Goal: Communication & Community: Ask a question

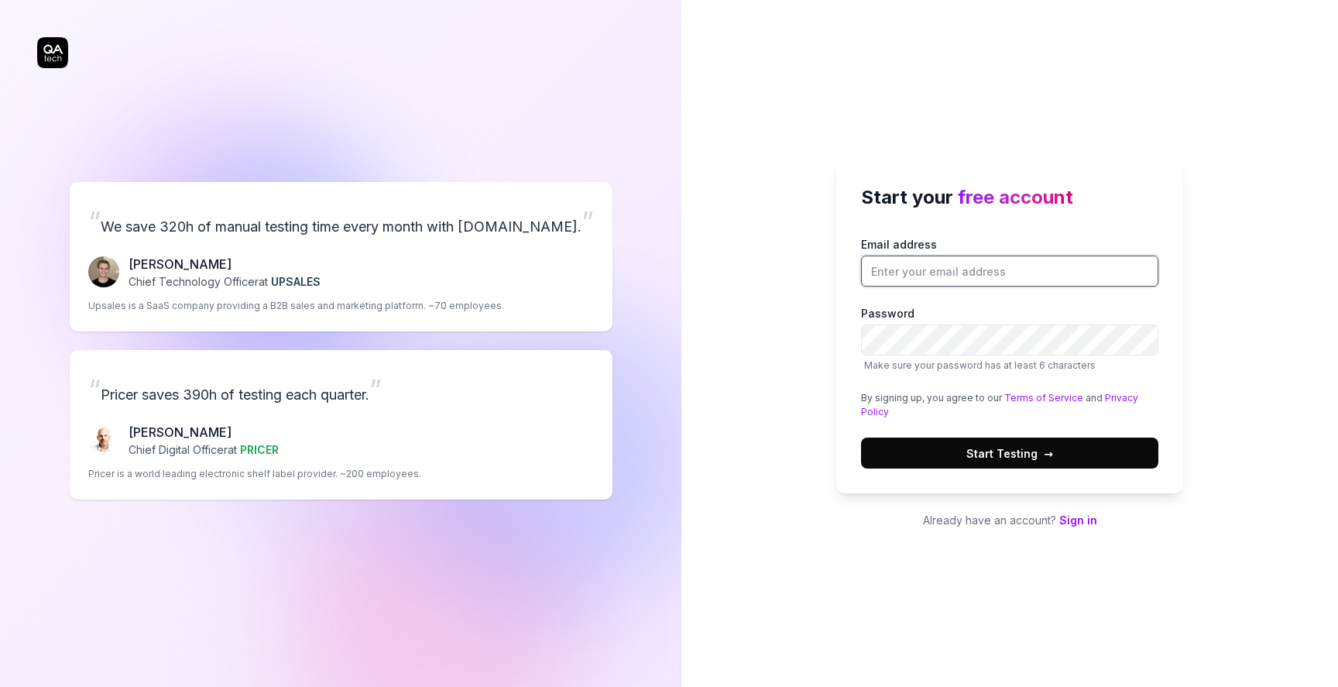
click at [953, 276] on input "Email address" at bounding box center [1009, 271] width 297 height 31
click at [733, 337] on div "Start your free account Email address [EMAIL_ADDRESS][DOMAIN_NAME] Password Mak…" at bounding box center [1010, 343] width 657 height 687
click at [923, 274] on input "[EMAIL_ADDRESS][DOMAIN_NAME]" at bounding box center [1009, 271] width 297 height 31
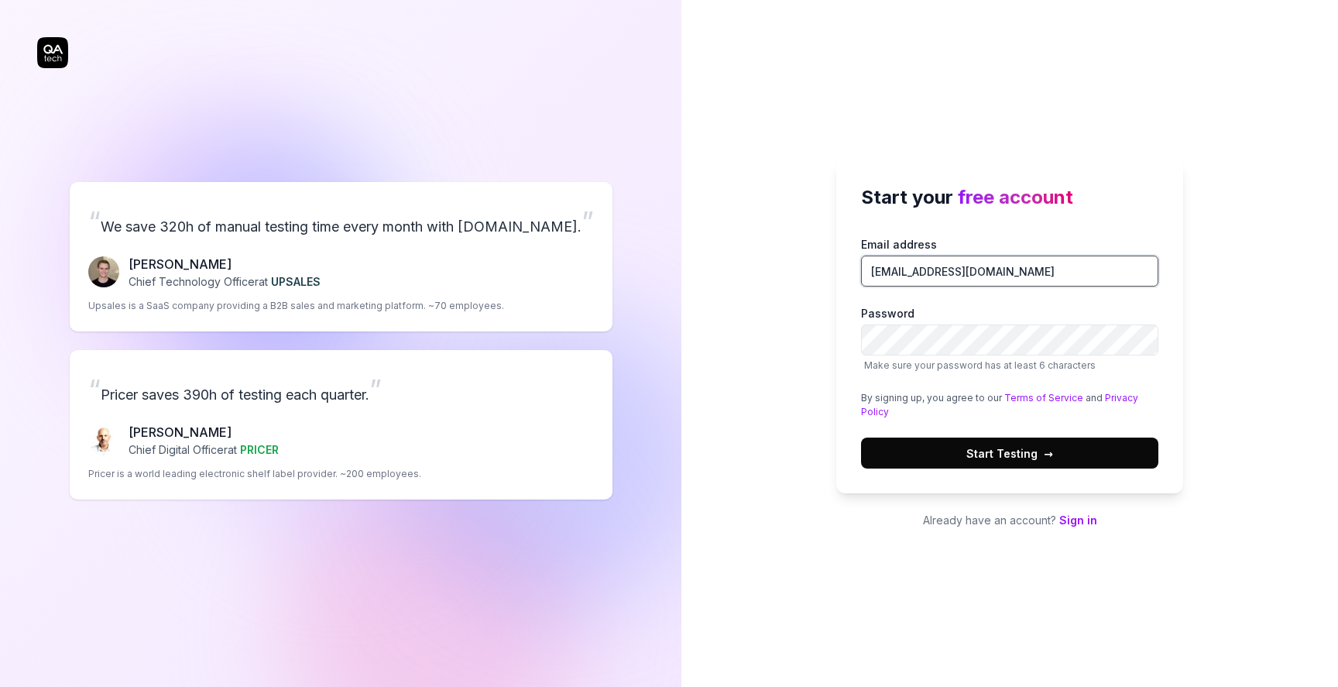
type input "[EMAIL_ADDRESS][DOMAIN_NAME]"
click at [982, 448] on span "Start Testing →" at bounding box center [1010, 453] width 87 height 16
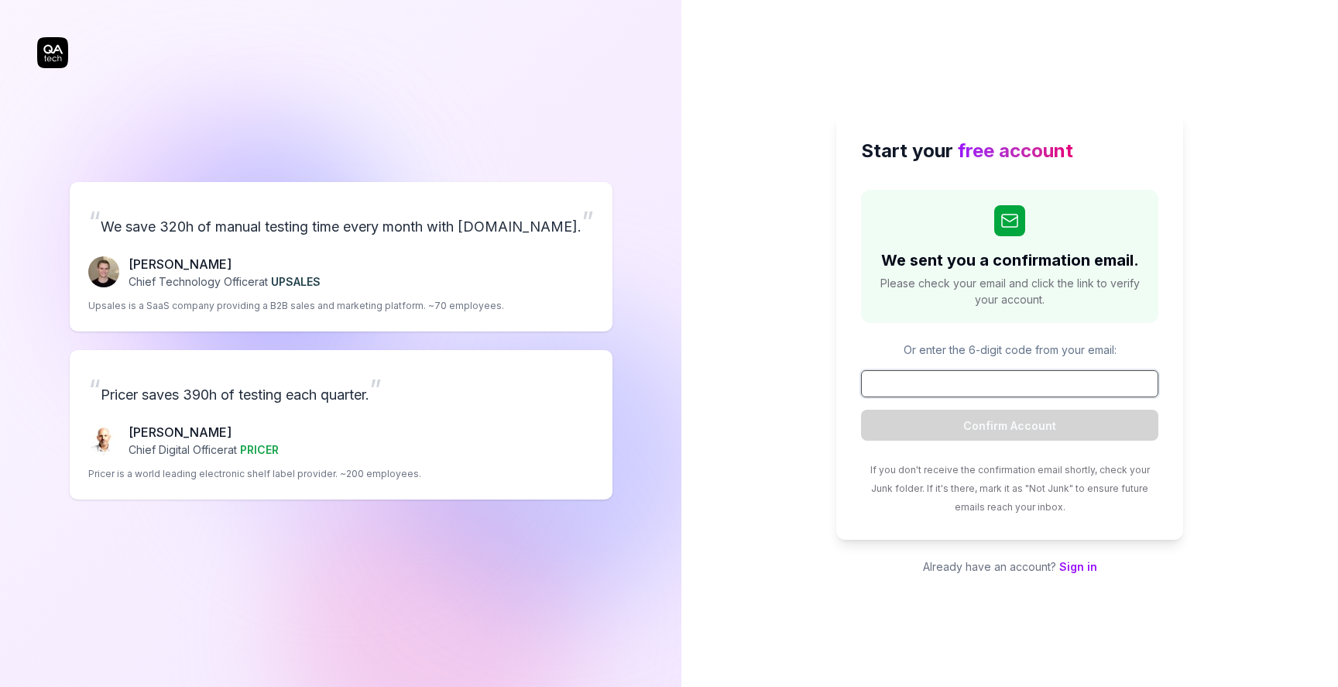
click at [1004, 392] on input at bounding box center [1009, 383] width 297 height 27
paste input "821582"
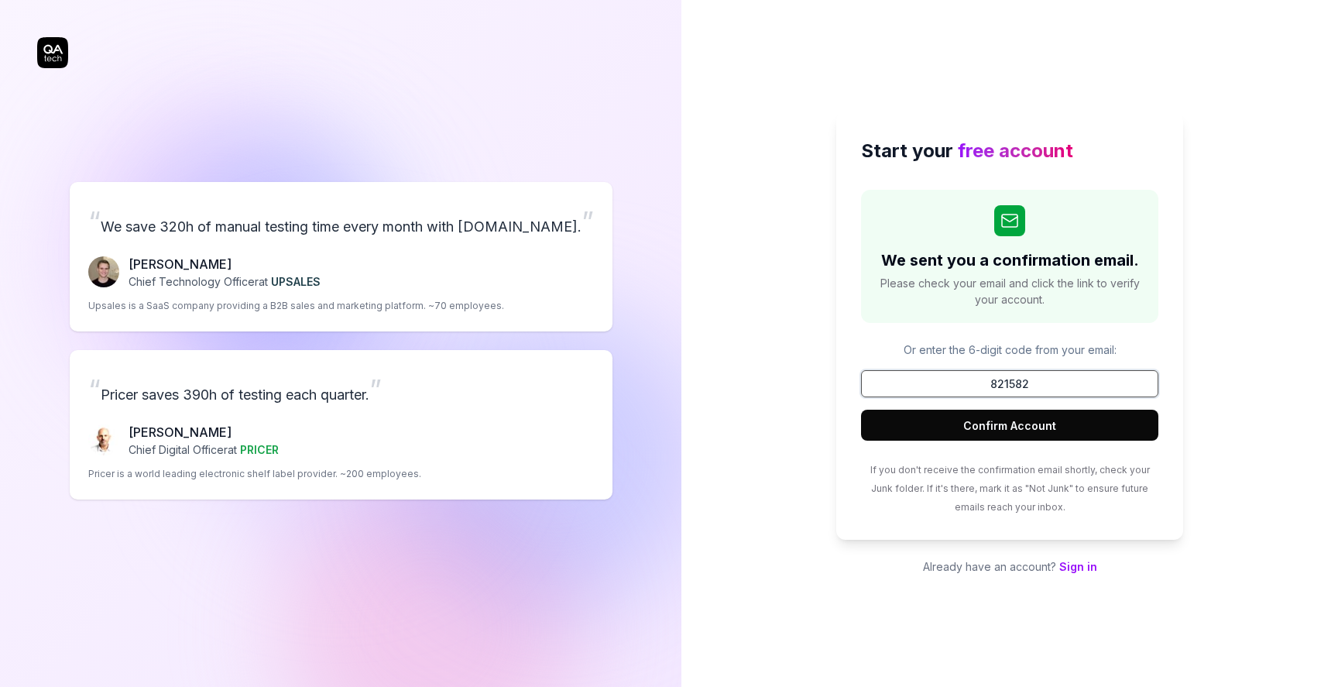
type input "821582"
click at [1070, 412] on button "Confirm Account" at bounding box center [1009, 425] width 297 height 31
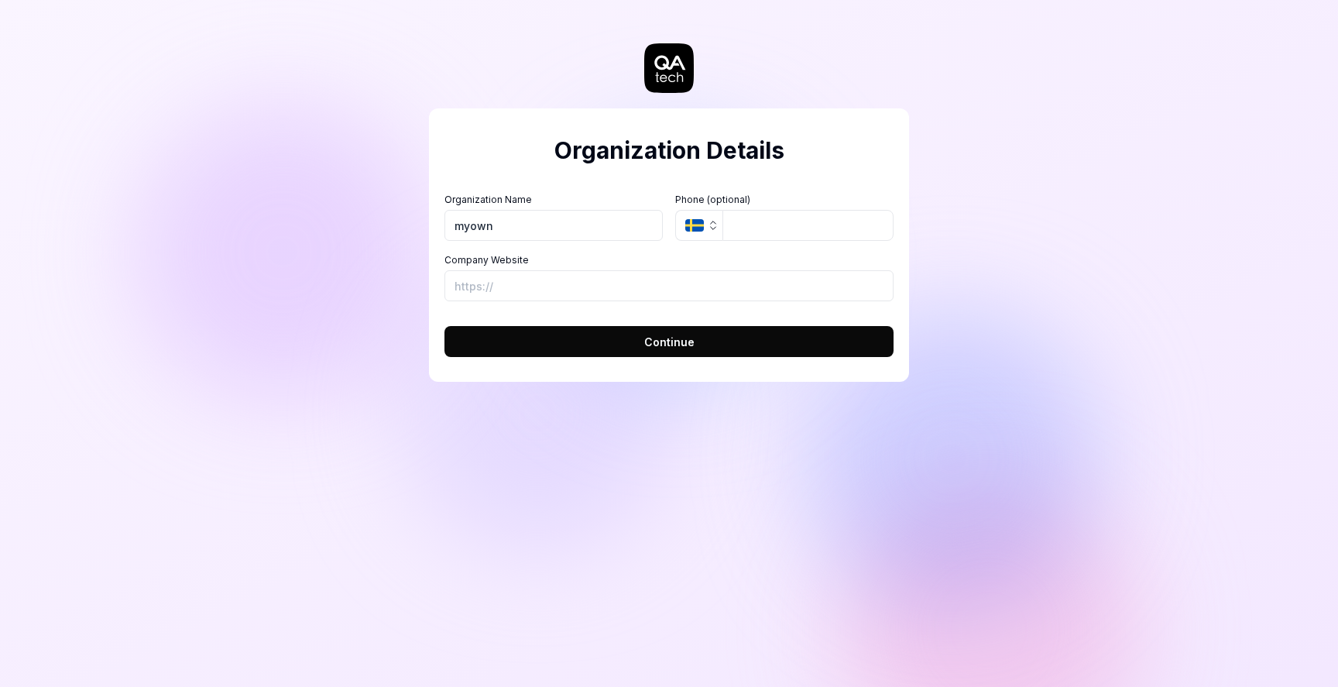
type input "myown"
click at [760, 212] on input "tel" at bounding box center [808, 225] width 171 height 31
click at [710, 218] on button "SE" at bounding box center [698, 225] width 47 height 31
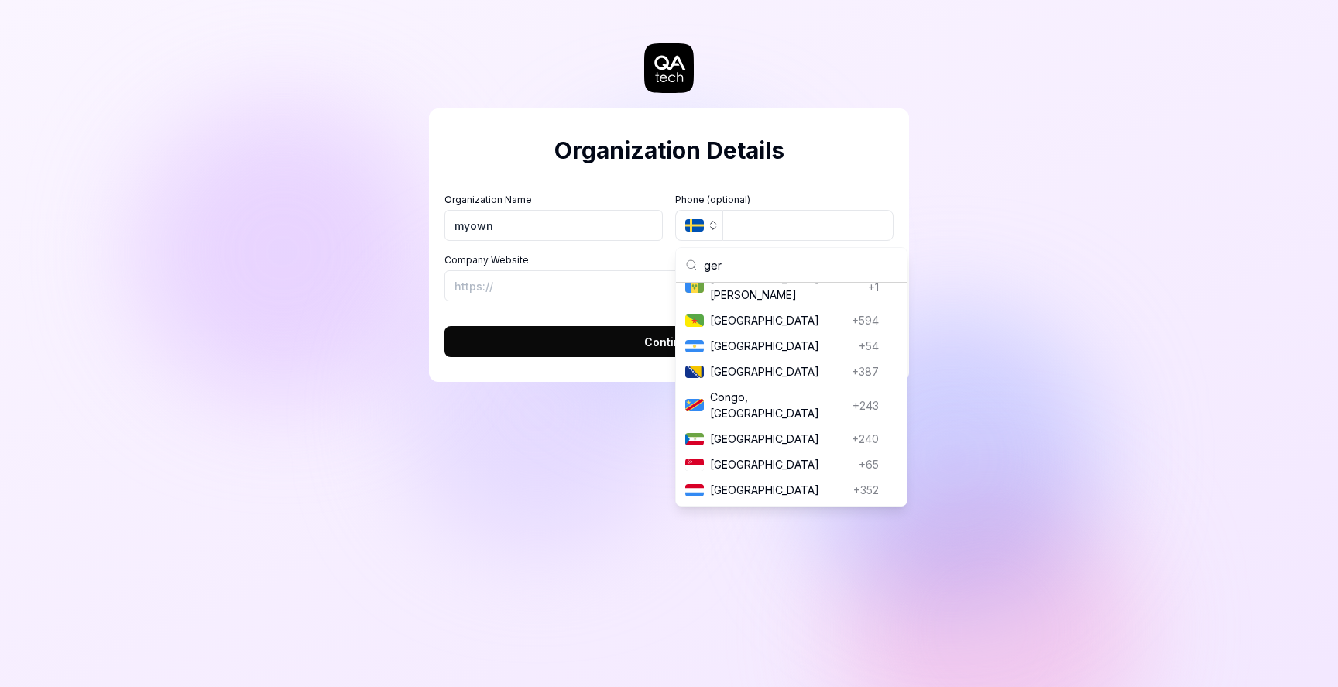
scroll to position [105, 0]
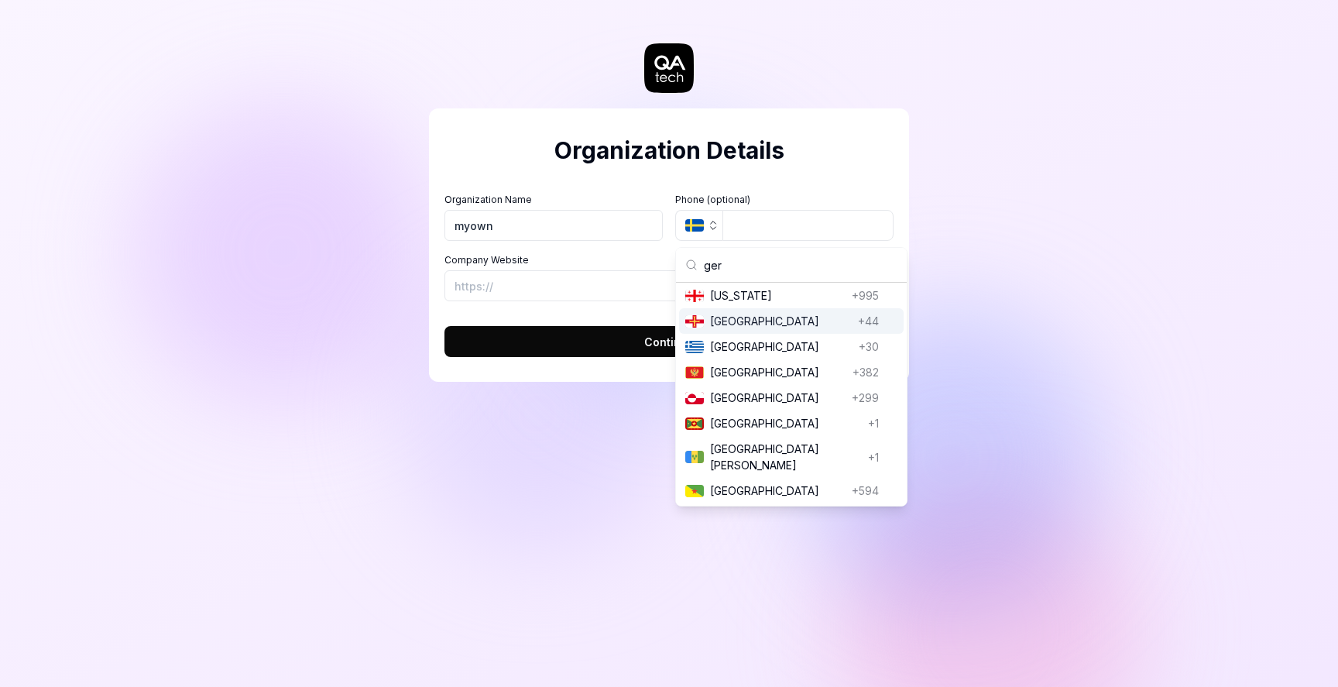
type input "ger"
click at [725, 335] on div "[GEOGRAPHIC_DATA] [GEOGRAPHIC_DATA] +30" at bounding box center [791, 347] width 225 height 26
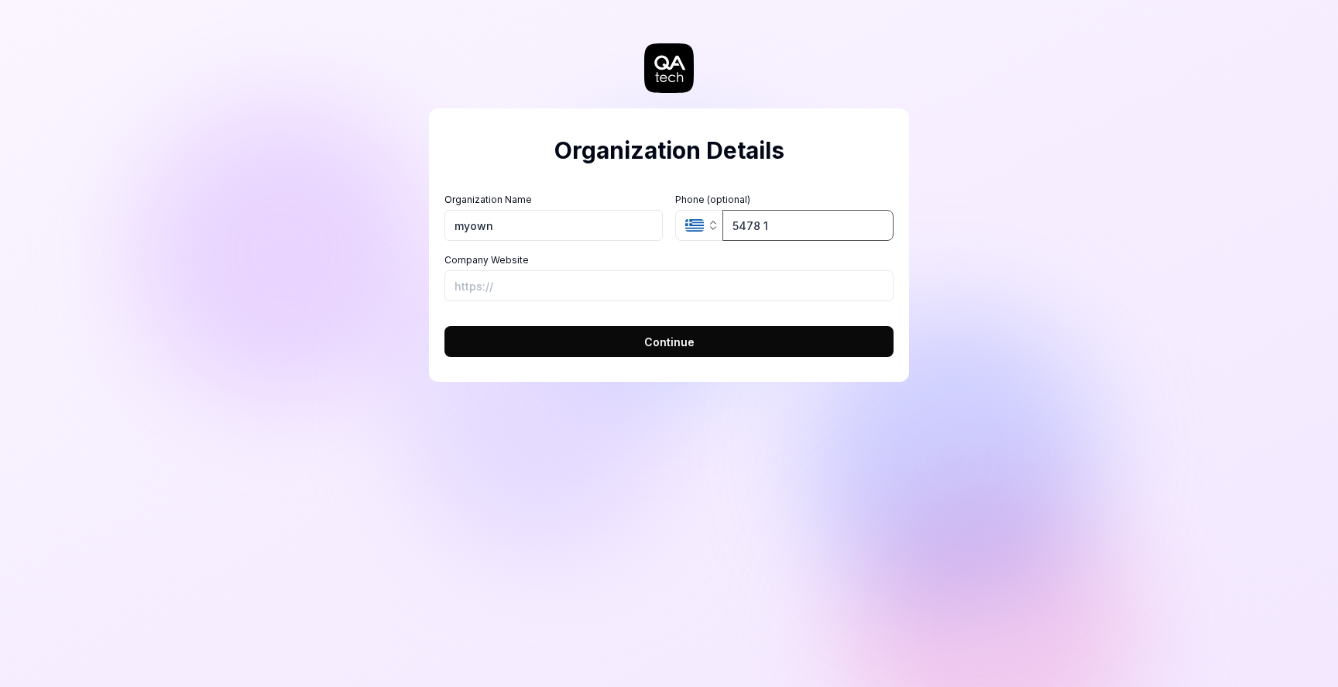
click at [760, 227] on input "5478 1" at bounding box center [808, 225] width 171 height 31
type input "5478 1"
click at [702, 230] on icon "button" at bounding box center [694, 225] width 19 height 12
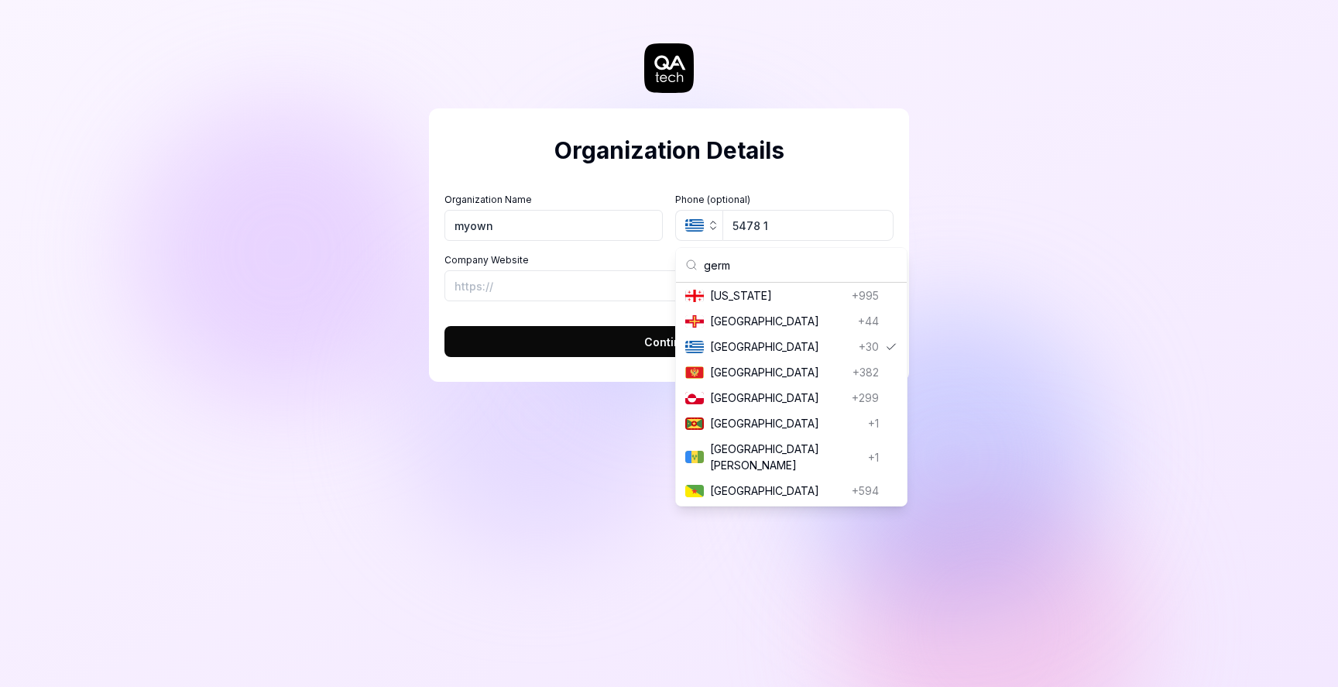
scroll to position [0, 0]
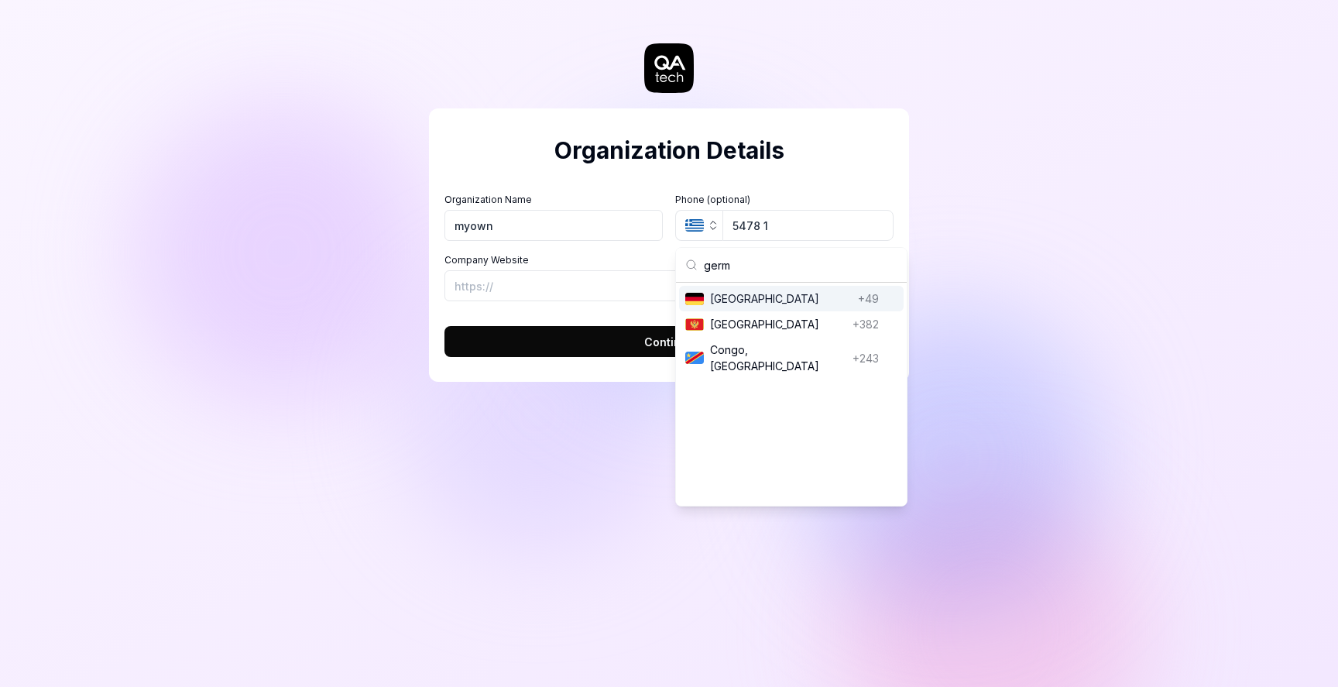
type input "germ"
click at [720, 295] on span "[GEOGRAPHIC_DATA]" at bounding box center [781, 298] width 142 height 16
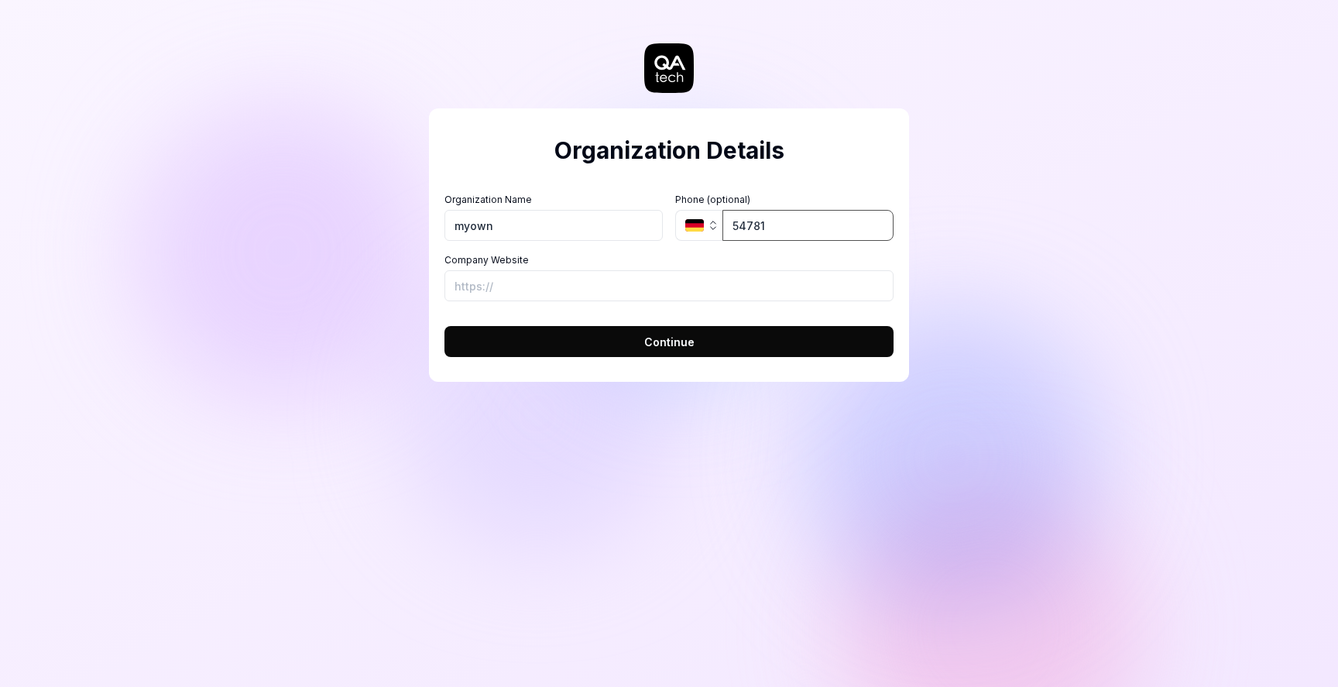
click at [759, 233] on input "54781" at bounding box center [808, 225] width 171 height 31
type input "1"
click at [582, 280] on input "Company Website" at bounding box center [669, 285] width 449 height 31
type input "w"
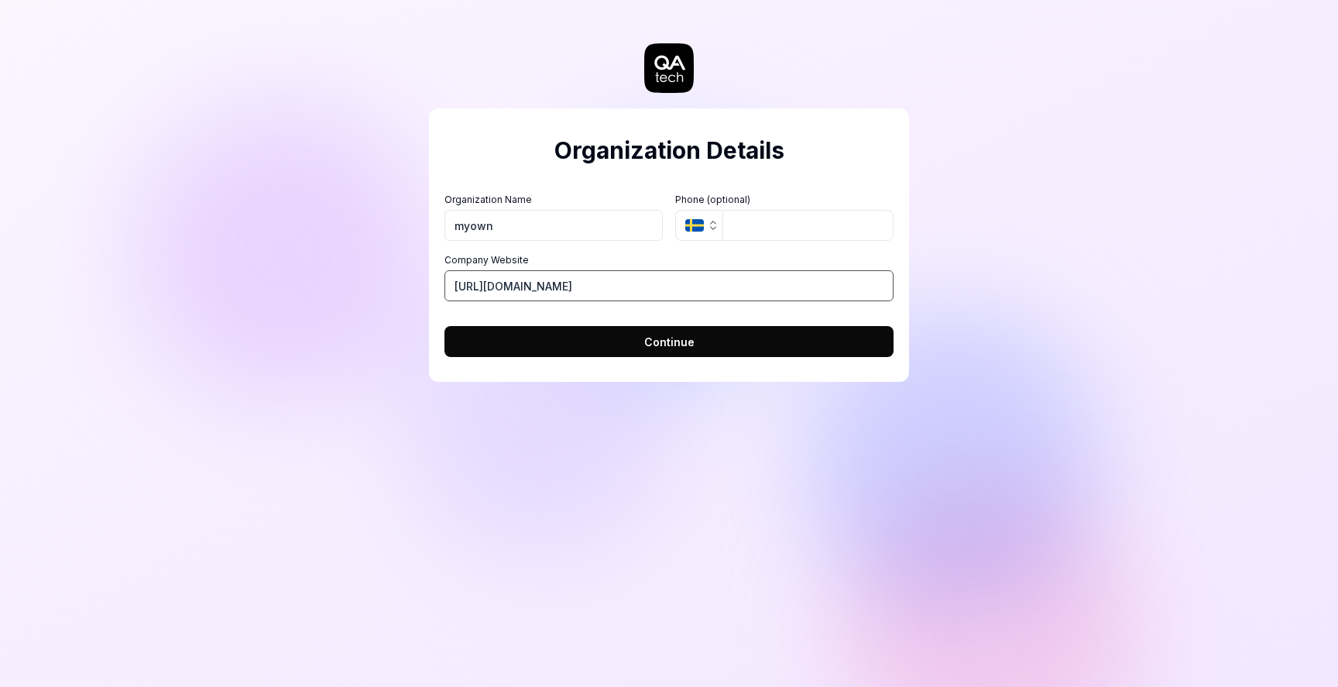
type input "[URL][DOMAIN_NAME]"
click at [657, 348] on span "Continue" at bounding box center [669, 342] width 50 height 16
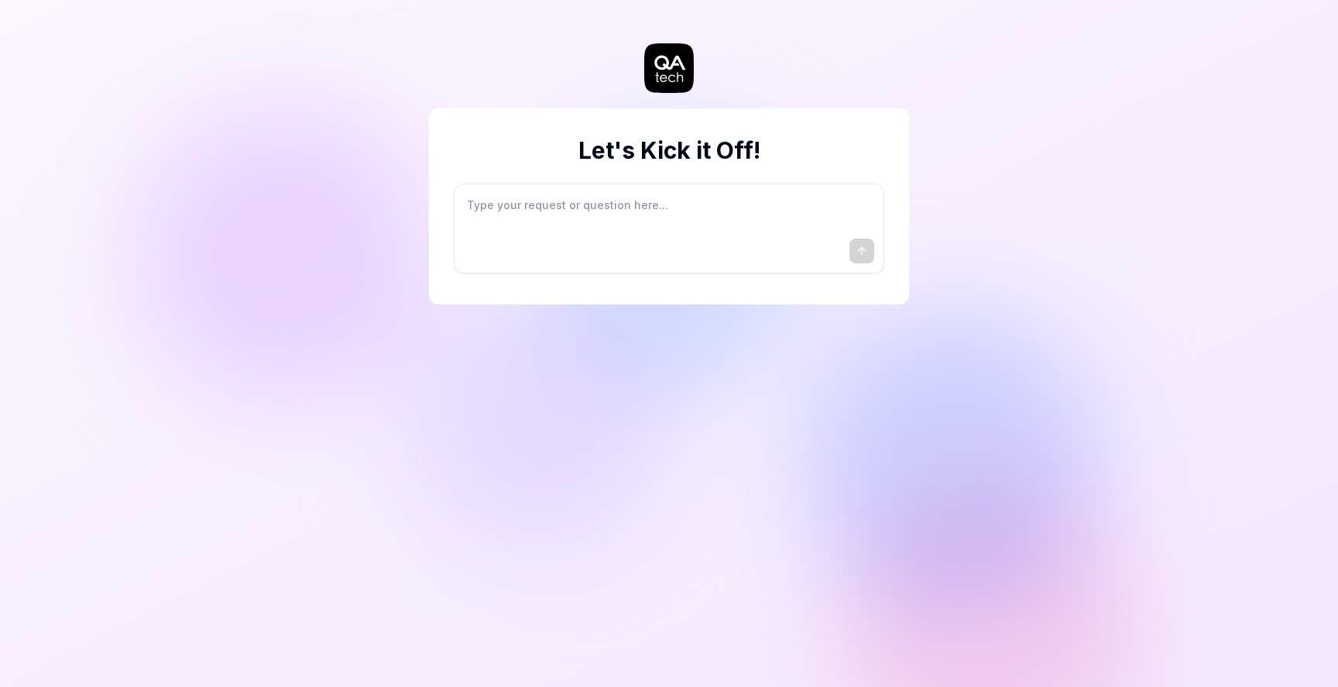
type textarea "*"
type textarea "I"
type textarea "*"
type textarea "I"
type textarea "*"
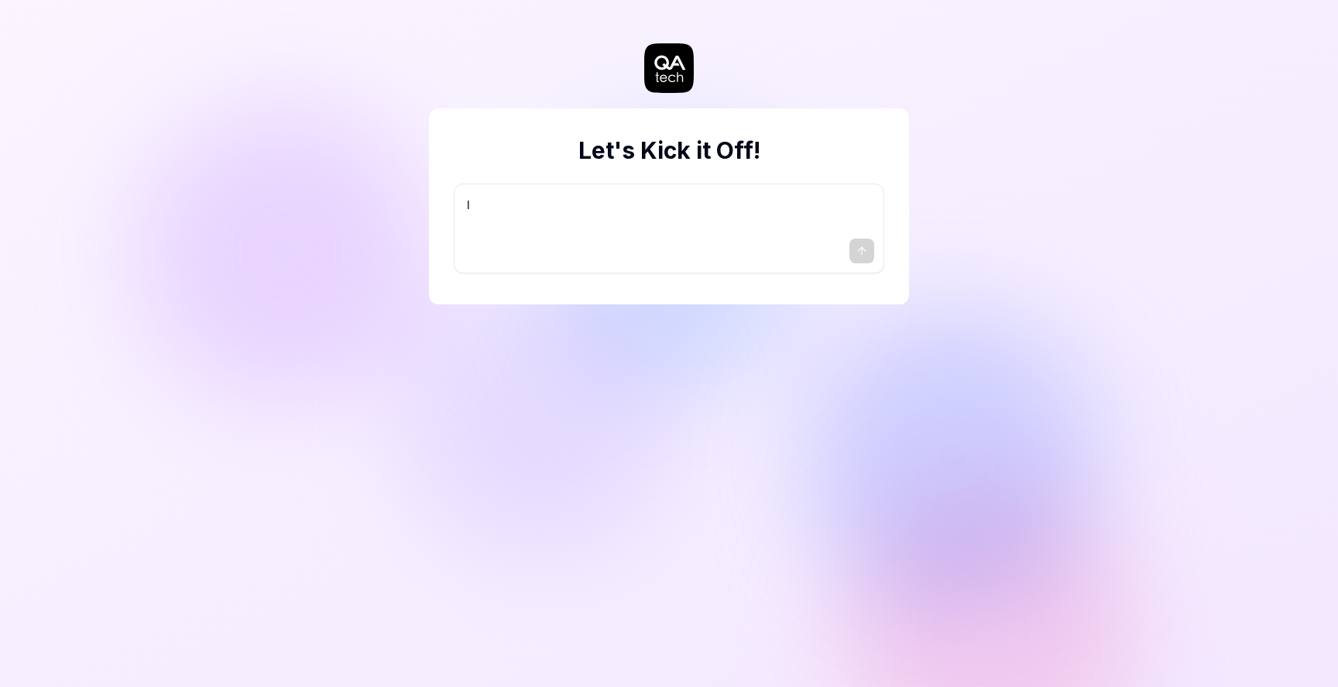
type textarea "I w"
type textarea "*"
type textarea "I wa"
type textarea "*"
type textarea "I wan"
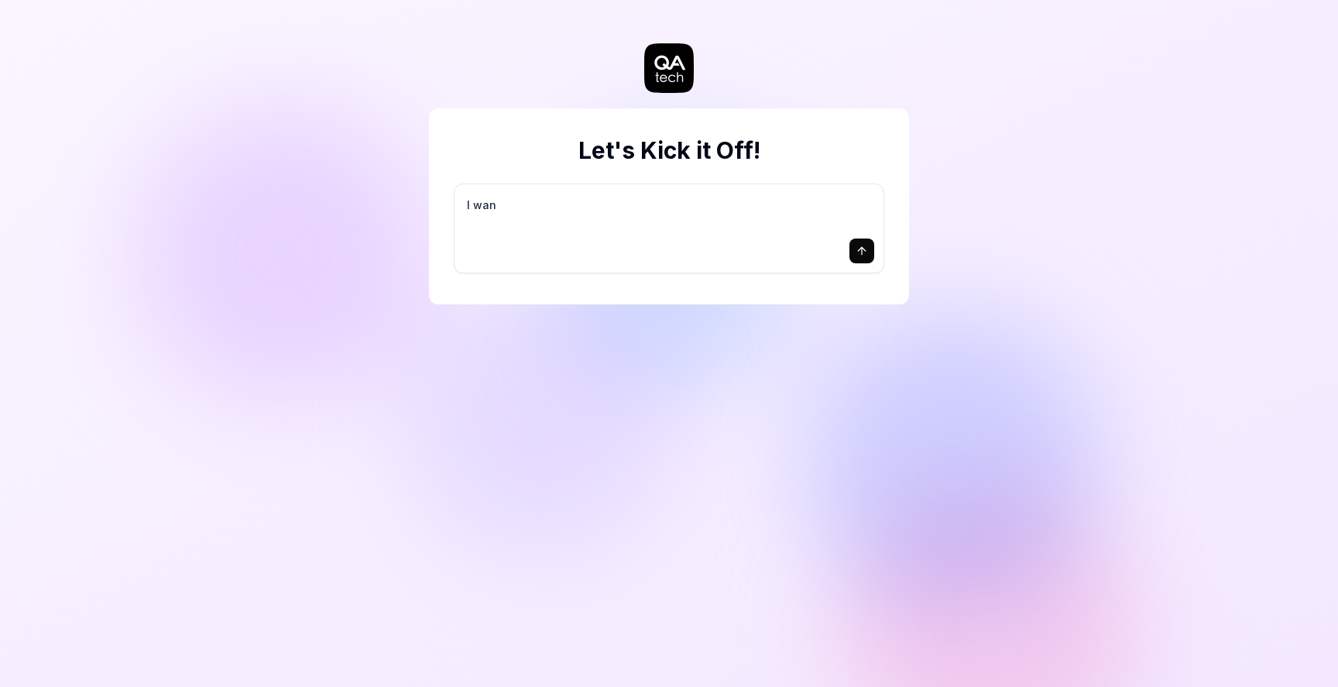
type textarea "*"
type textarea "I want"
type textarea "*"
type textarea "I want"
type textarea "*"
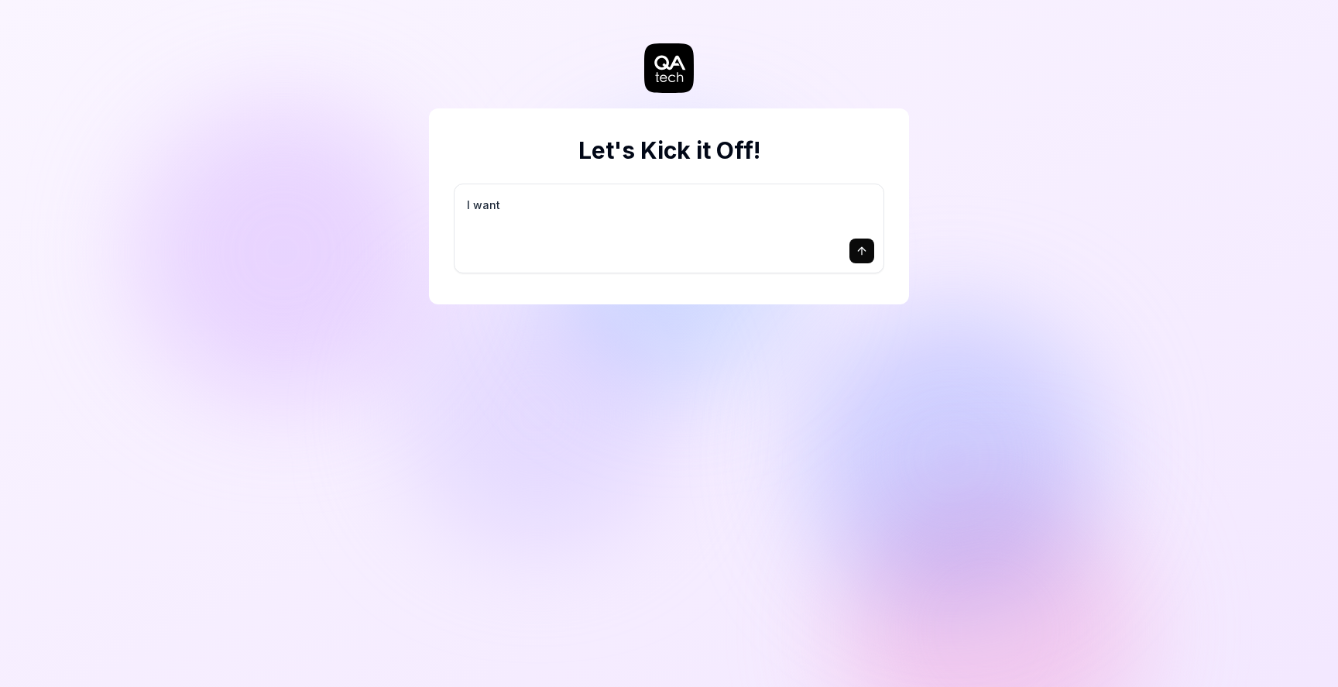
type textarea "I want a"
type textarea "*"
type textarea "I want a"
type textarea "*"
type textarea "I want a g"
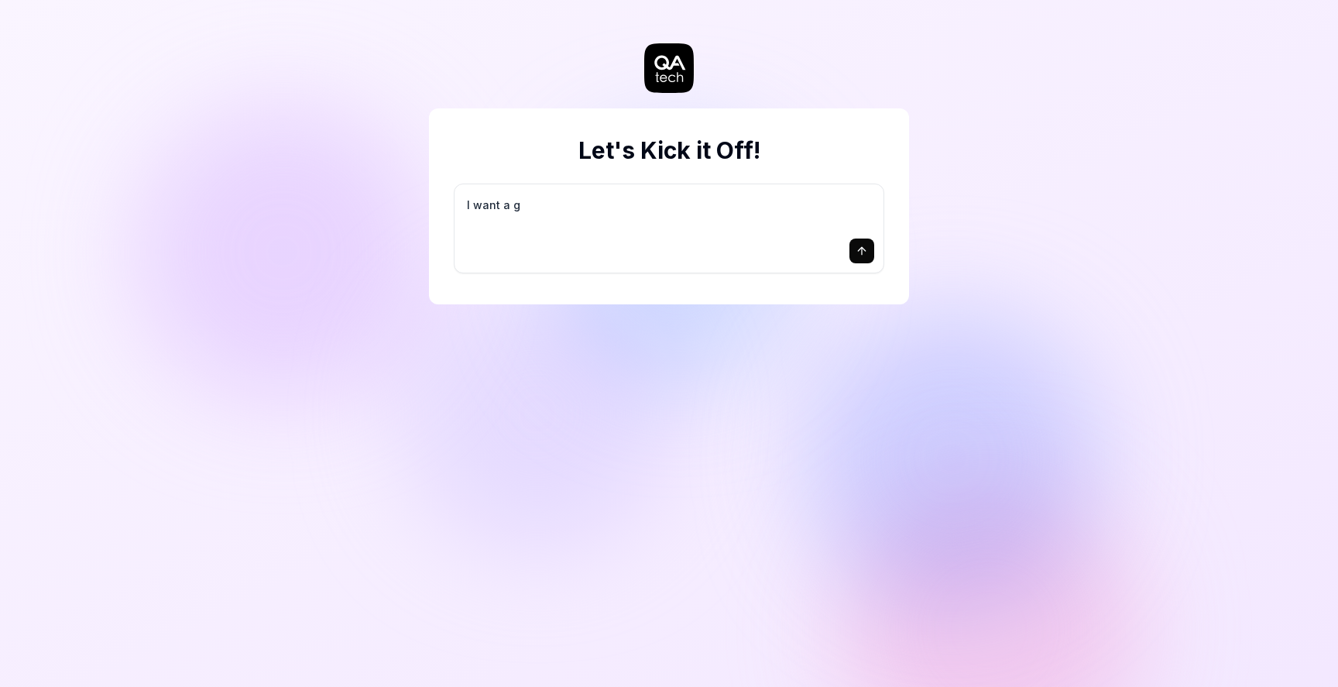
type textarea "*"
type textarea "I want a go"
type textarea "*"
type textarea "I want a goo"
type textarea "*"
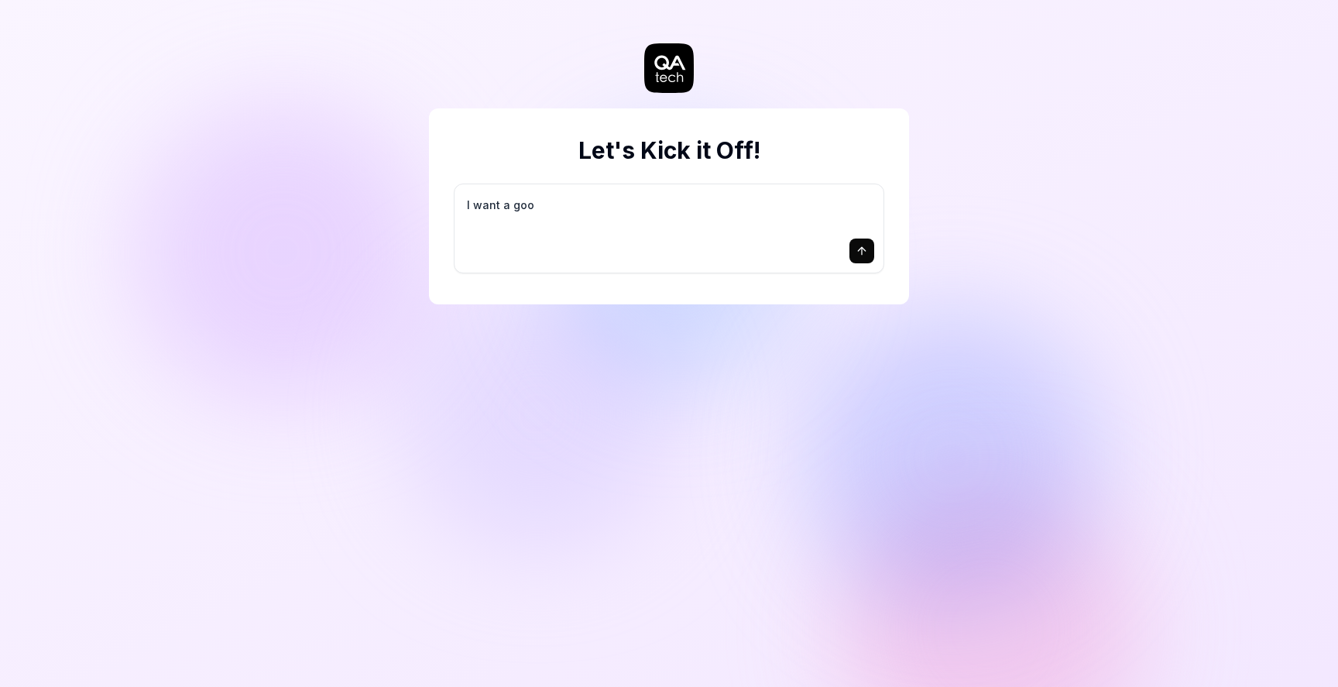
type textarea "I want a good"
type textarea "*"
type textarea "I want a good"
type textarea "*"
type textarea "I want a good t"
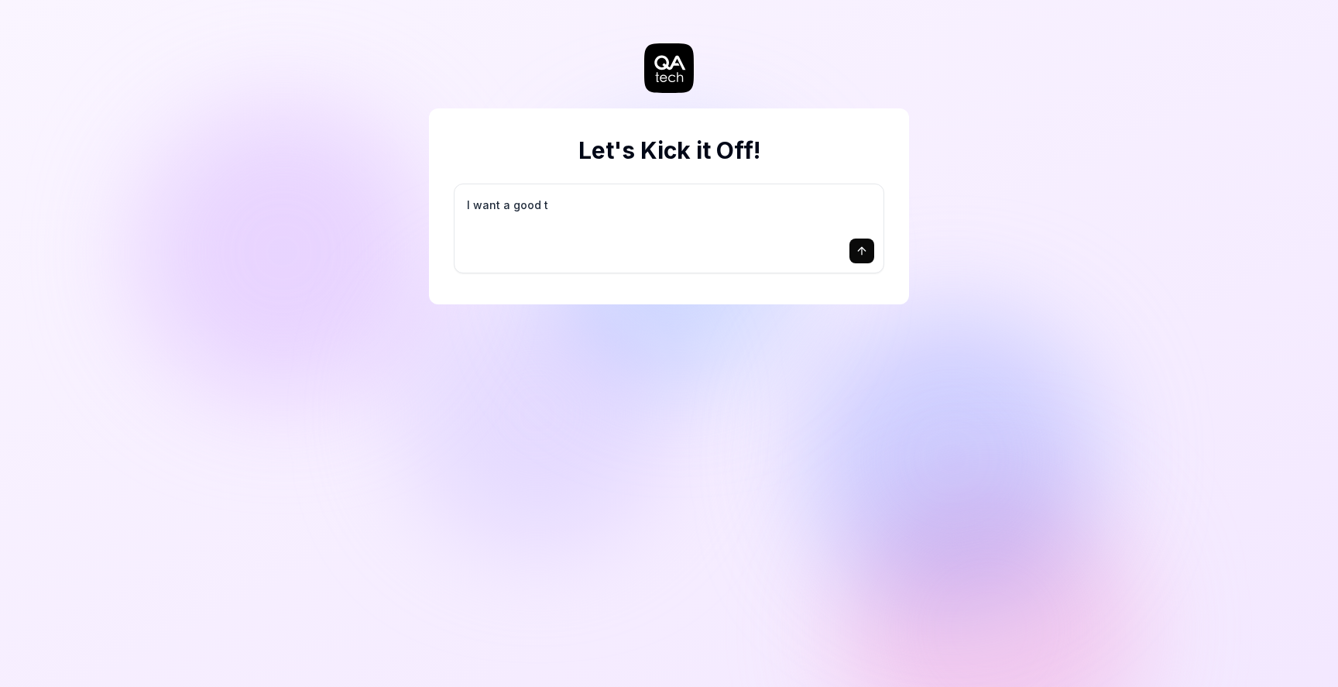
type textarea "*"
type textarea "I want a good te"
type textarea "*"
type textarea "I want a good tes"
type textarea "*"
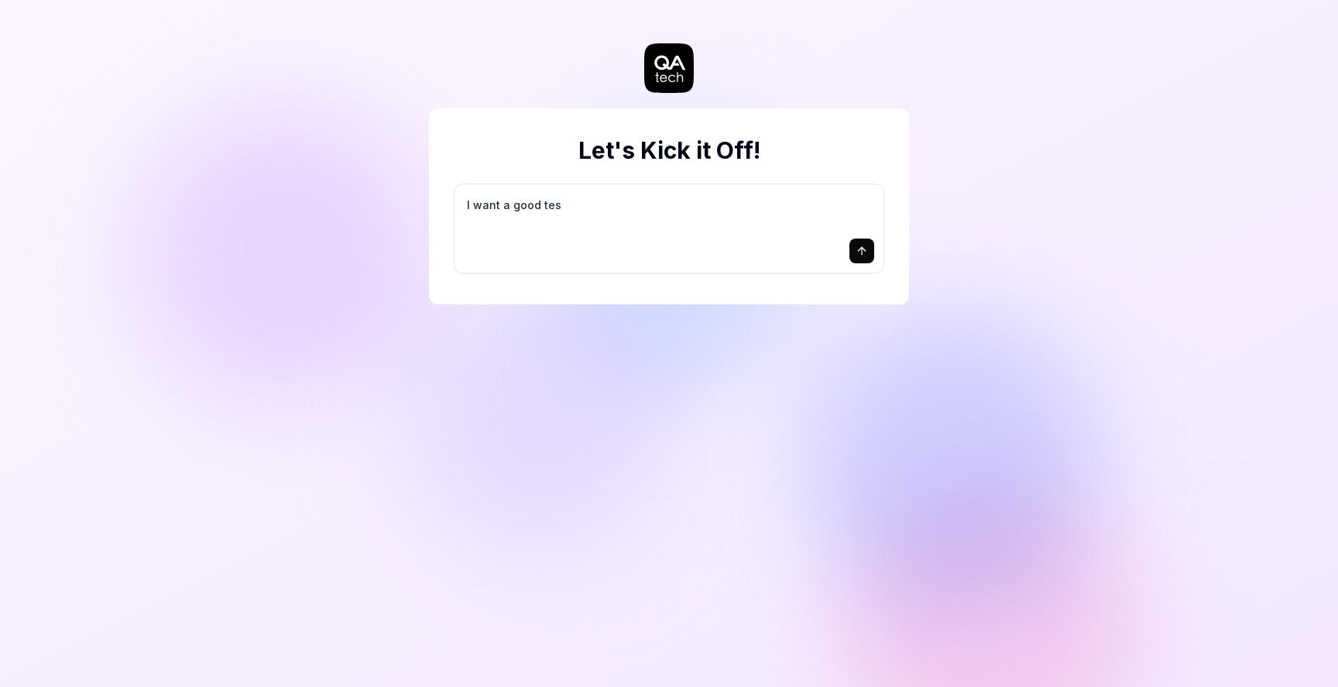
type textarea "I want a good test"
type textarea "*"
type textarea "I want a good test"
type textarea "*"
type textarea "I want a good test s"
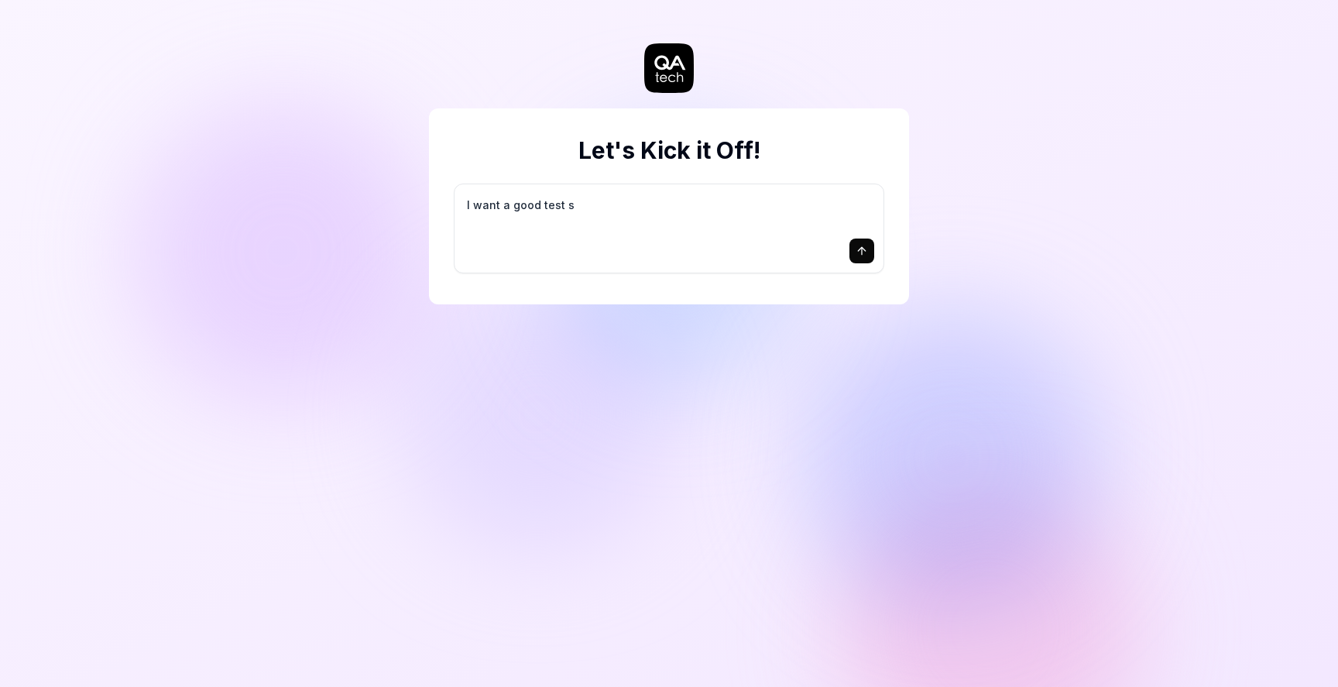
type textarea "*"
type textarea "I want a good test se"
type textarea "*"
type textarea "I want a good test set"
type textarea "*"
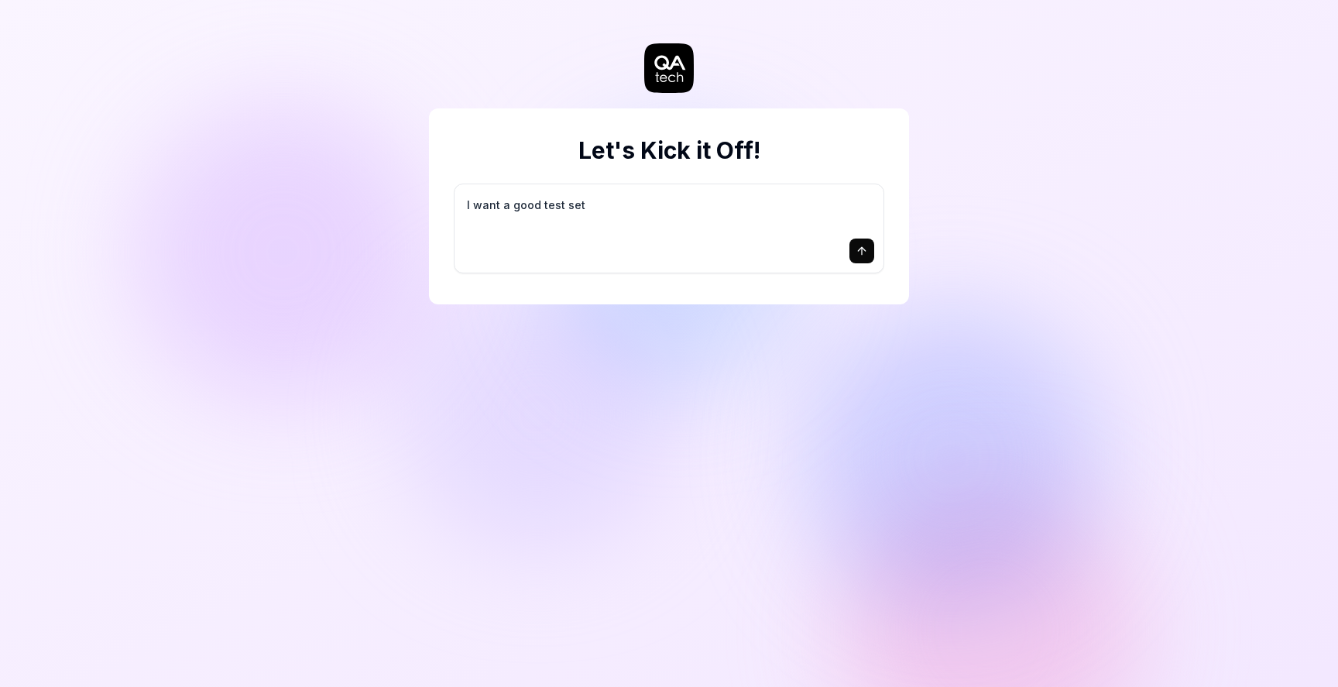
type textarea "I want a good test setu"
type textarea "*"
type textarea "I want a good test setup"
type textarea "*"
type textarea "I want a good test setup"
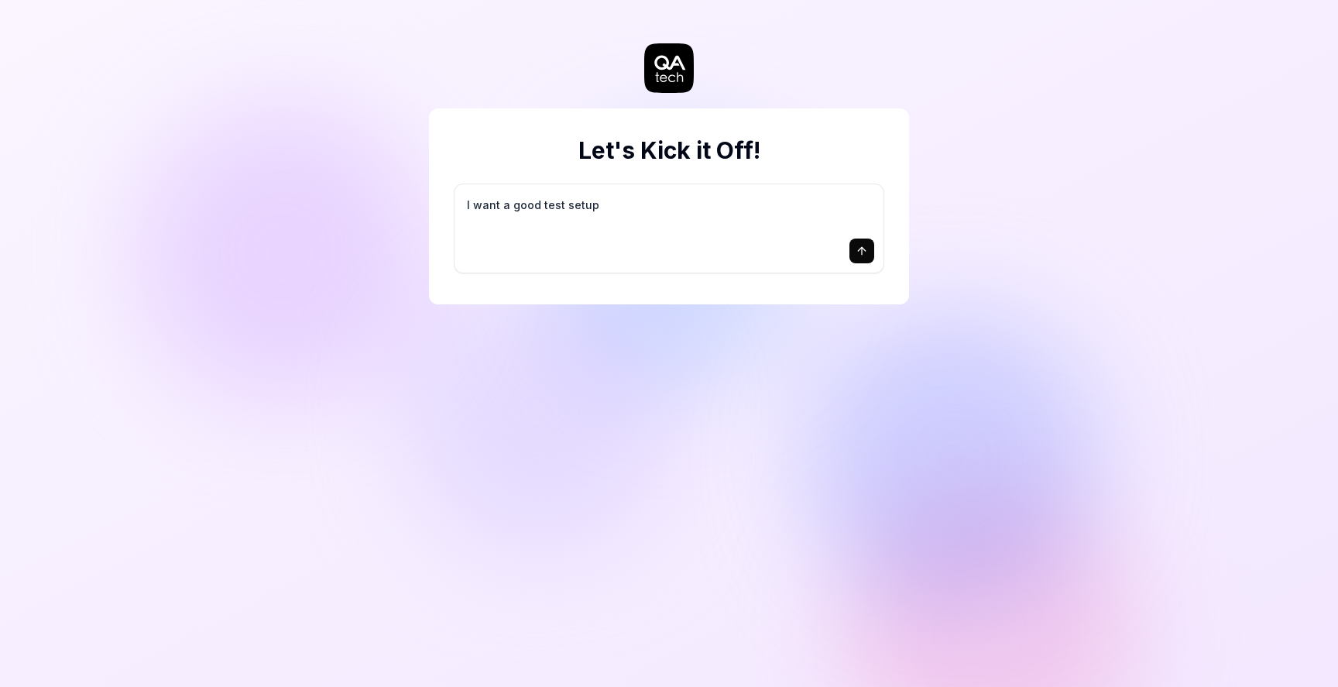
type textarea "*"
type textarea "I want a good test setup f"
type textarea "*"
type textarea "I want a good test setup fo"
type textarea "*"
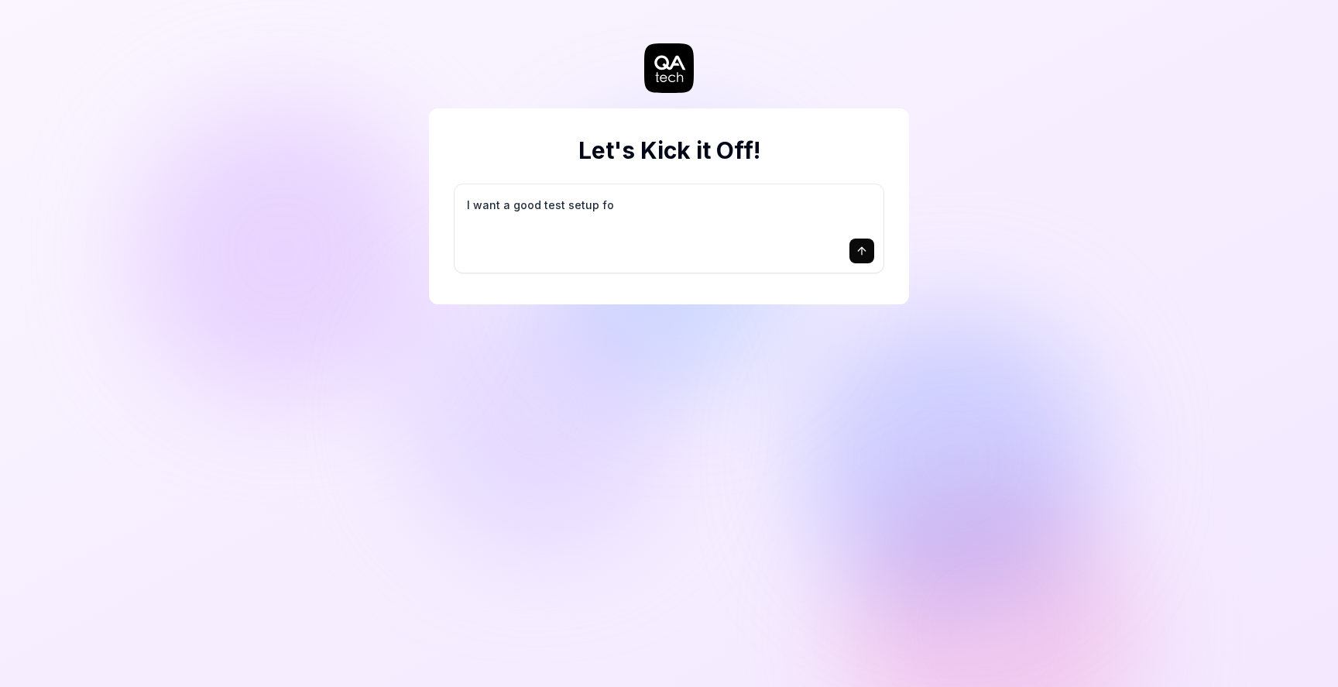
type textarea "I want a good test setup for"
type textarea "*"
type textarea "I want a good test setup for"
type textarea "*"
type textarea "I want a good test setup for m"
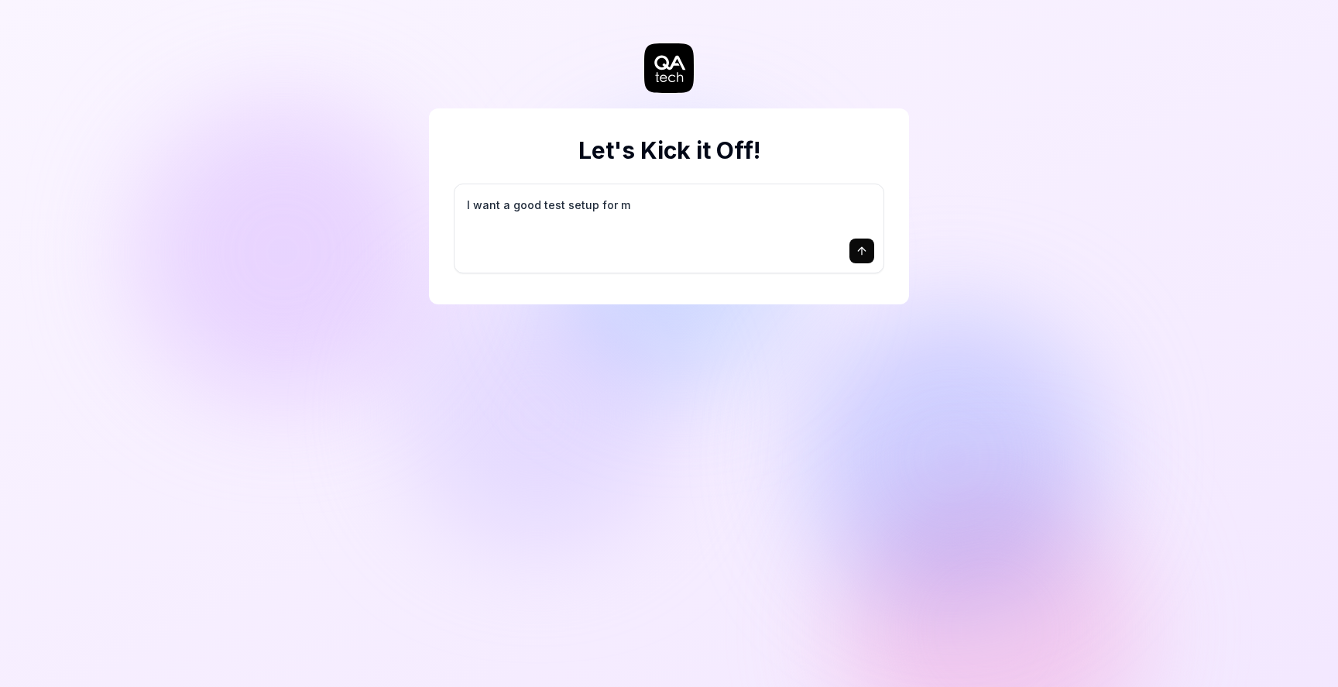
type textarea "*"
type textarea "I want a good test setup for my"
type textarea "*"
type textarea "I want a good test setup for my"
type textarea "*"
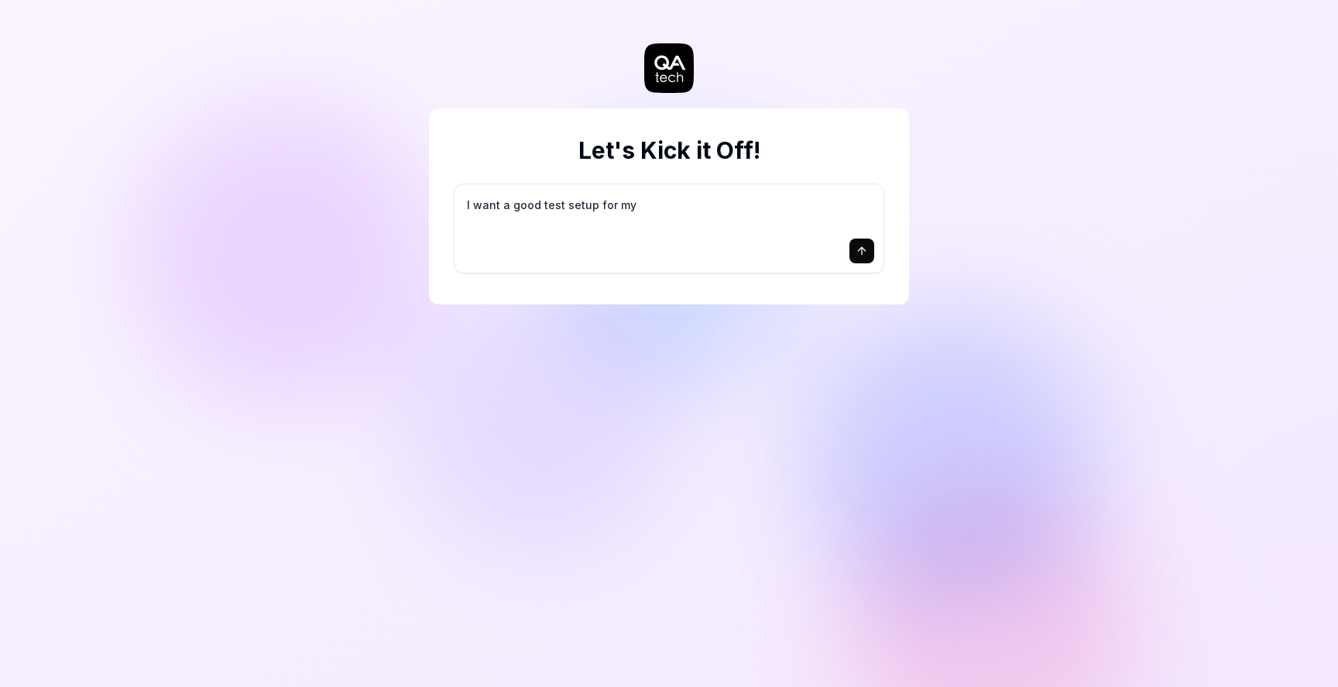
type textarea "I want a good test setup for my s"
type textarea "*"
type textarea "I want a good test setup for my si"
type textarea "*"
type textarea "I want a good test setup for my sit"
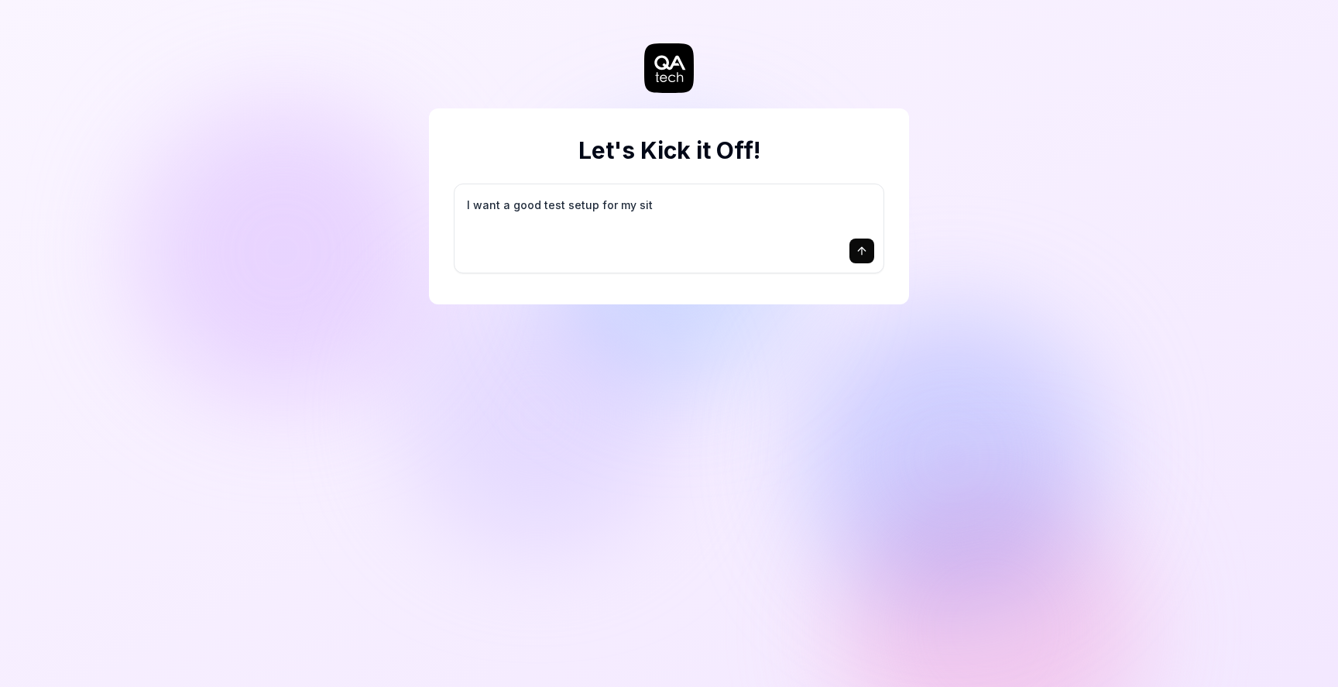
type textarea "*"
type textarea "I want a good test setup for my site"
type textarea "*"
type textarea "I want a good test setup for my site"
type textarea "*"
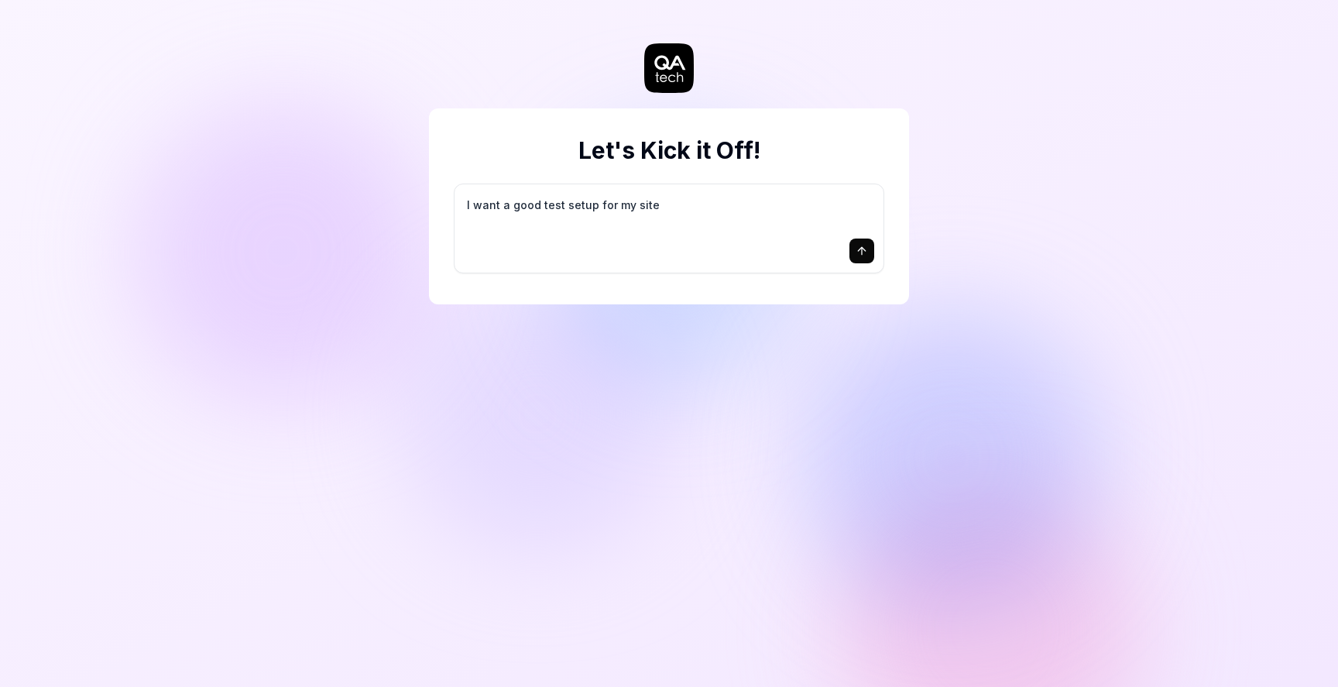
type textarea "I want a good test setup for my site -"
type textarea "*"
type textarea "I want a good test setup for my site -"
type textarea "*"
type textarea "I want a good test setup for my site - h"
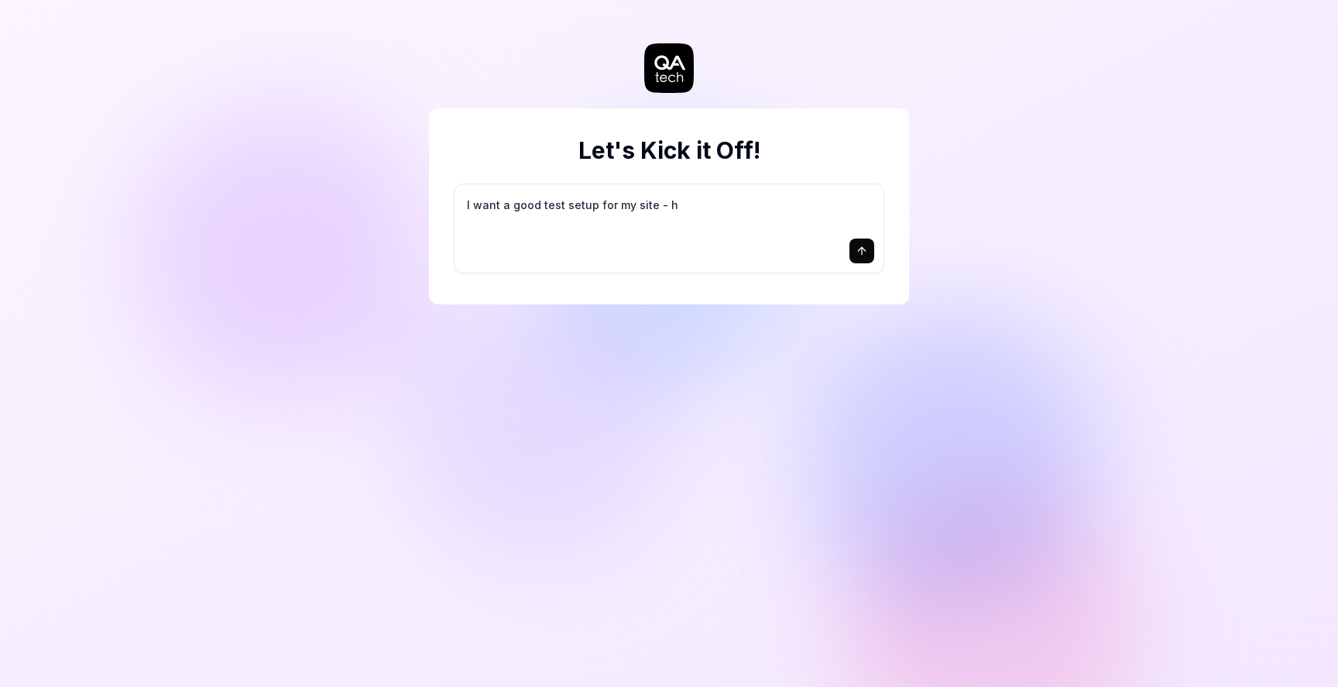
type textarea "*"
type textarea "I want a good test setup for my site - he"
type textarea "*"
type textarea "I want a good test setup for my site - hel"
type textarea "*"
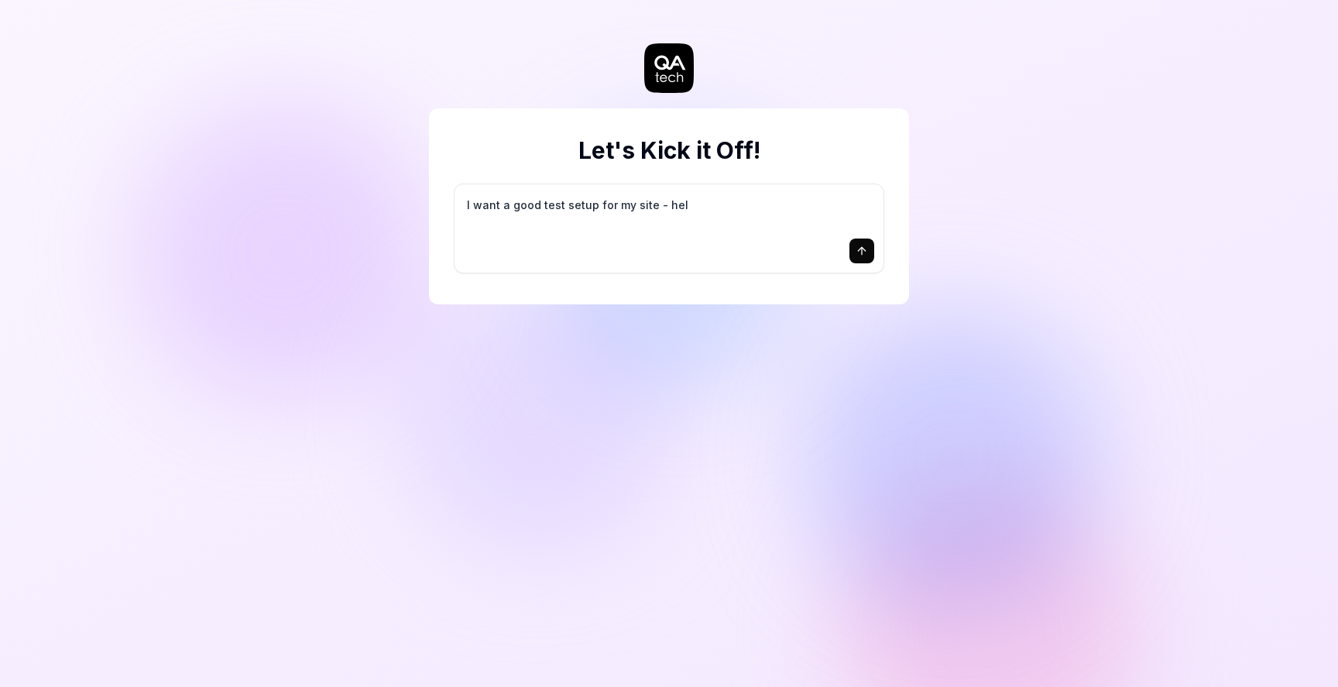
type textarea "I want a good test setup for my site - help"
type textarea "*"
type textarea "I want a good test setup for my site - help"
type textarea "*"
type textarea "I want a good test setup for my site - help m"
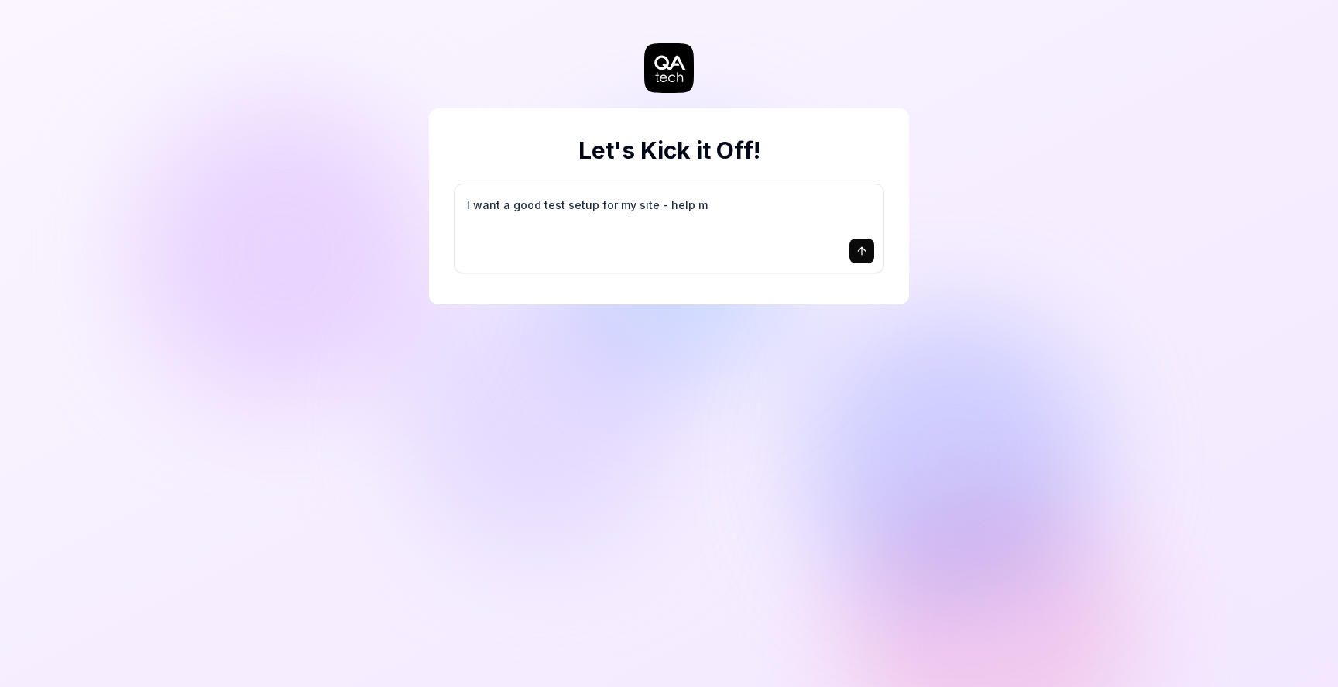
type textarea "*"
type textarea "I want a good test setup for my site - help me"
type textarea "*"
type textarea "I want a good test setup for my site - help me"
type textarea "*"
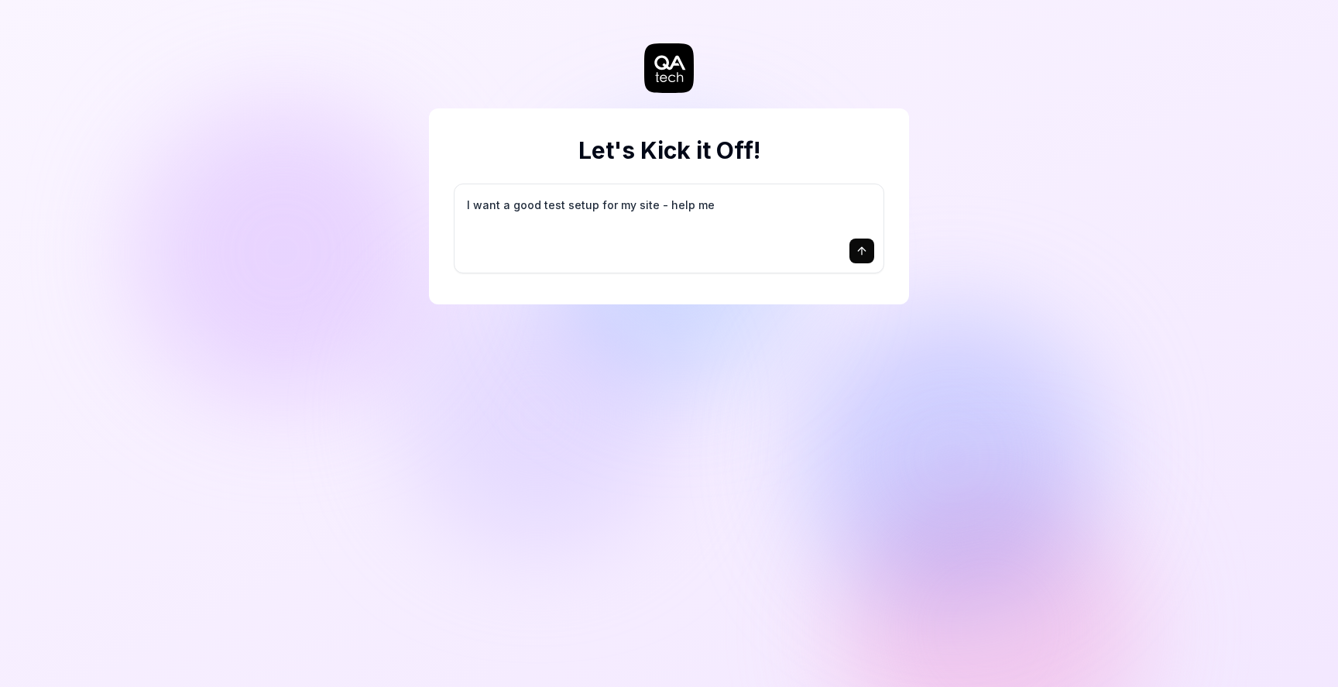
type textarea "I want a good test setup for my site - help me c"
type textarea "*"
type textarea "I want a good test setup for my site - help me cr"
type textarea "*"
type textarea "I want a good test setup for my site - help me cre"
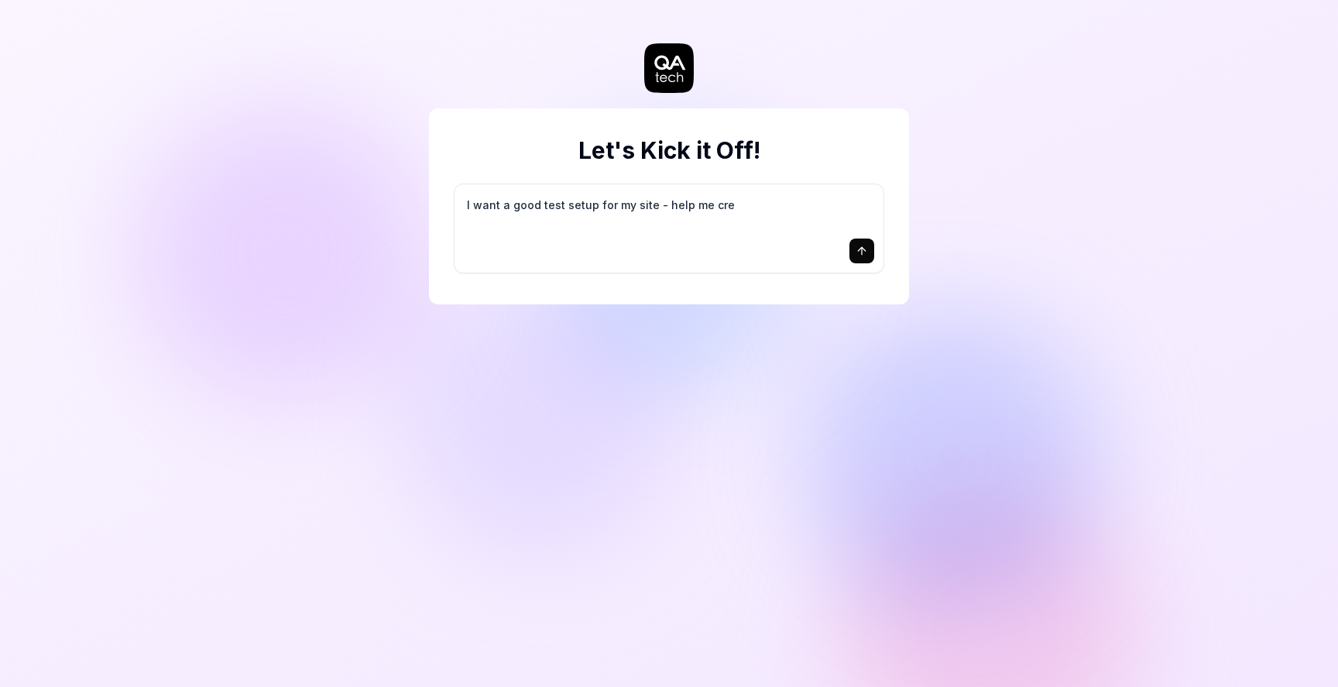
type textarea "*"
type textarea "I want a good test setup for my site - help me crea"
type textarea "*"
type textarea "I want a good test setup for my site - help me creat"
type textarea "*"
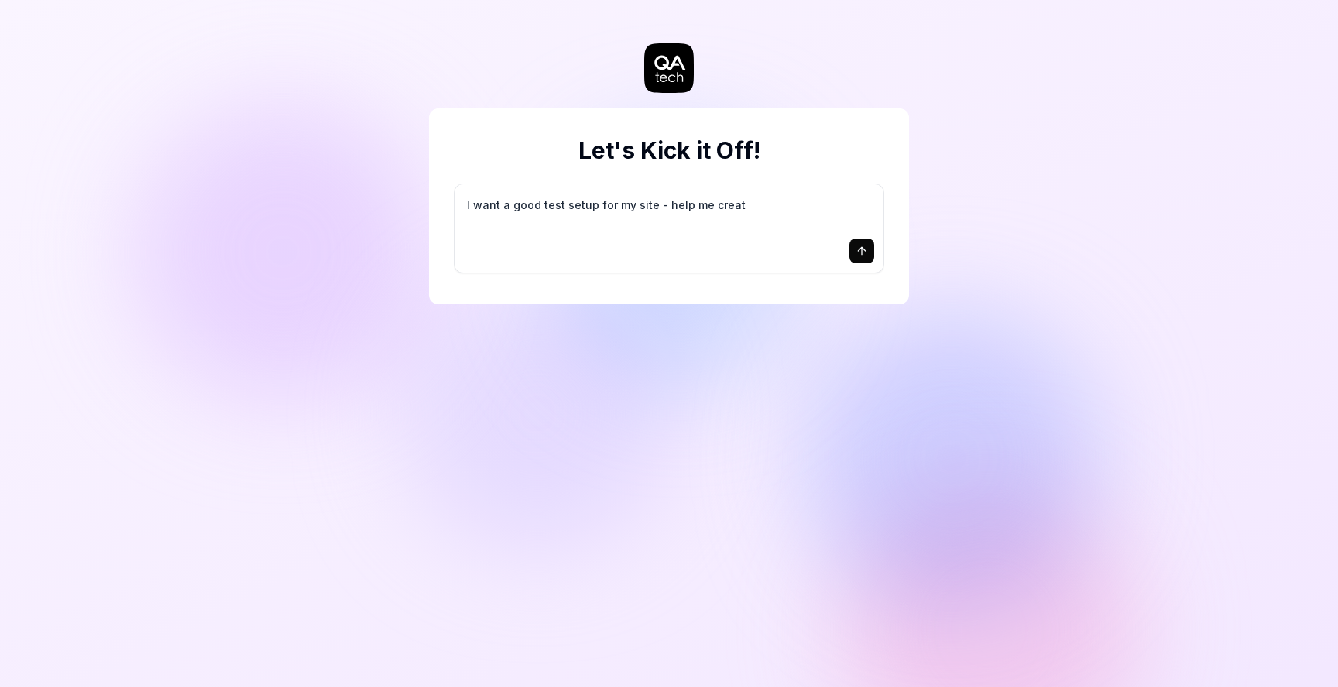
type textarea "I want a good test setup for my site - help me create"
type textarea "*"
type textarea "I want a good test setup for my site - help me create"
type textarea "*"
type textarea "I want a good test setup for my site - help me create t"
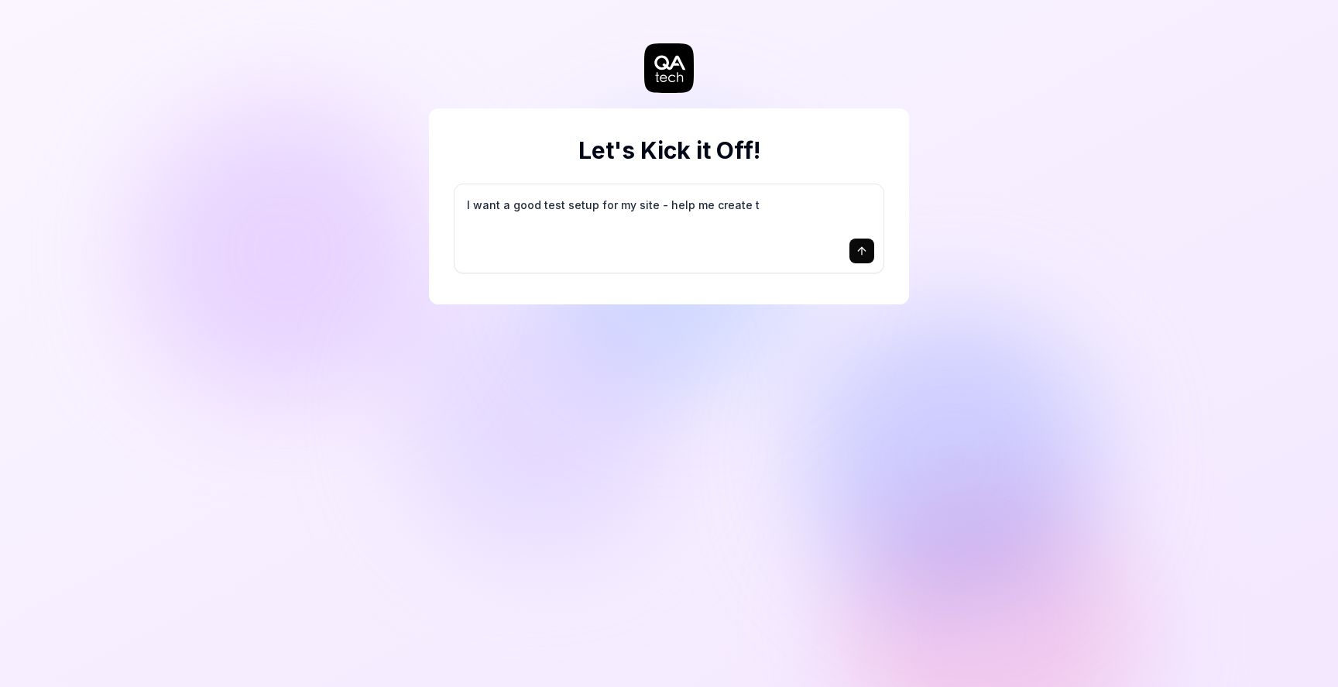
type textarea "*"
type textarea "I want a good test setup for my site - help me create th"
type textarea "*"
type textarea "I want a good test setup for my site - help me create the"
type textarea "*"
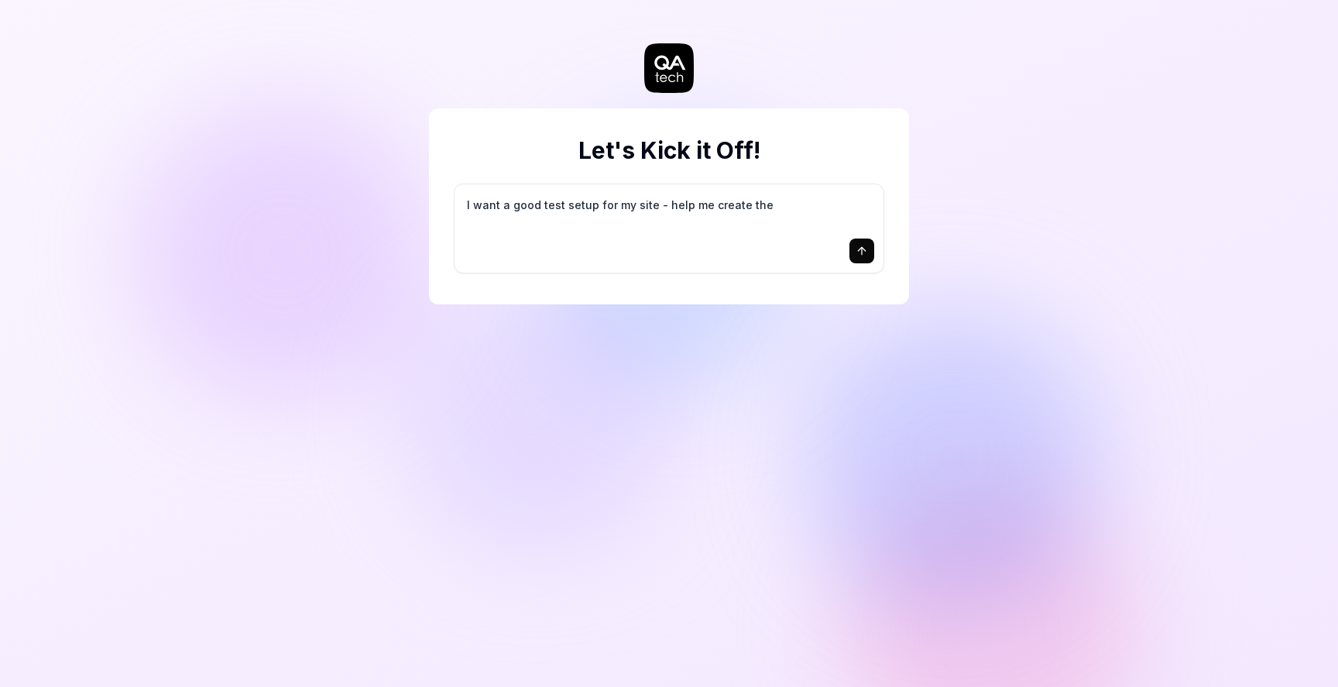
type textarea "I want a good test setup for my site - help me create the"
type textarea "*"
type textarea "I want a good test setup for my site - help me create the f"
type textarea "*"
type textarea "I want a good test setup for my site - help me create the fi"
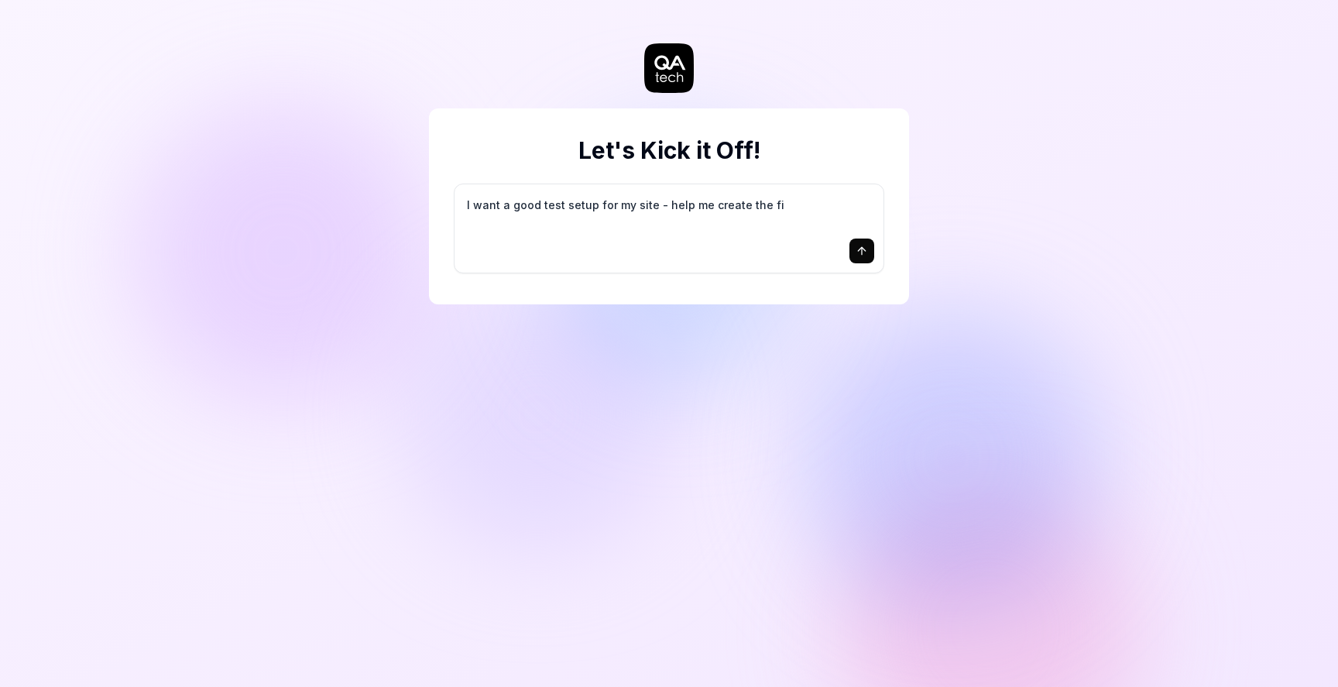
type textarea "*"
type textarea "I want a good test setup for my site - help me create the fir"
type textarea "*"
type textarea "I want a good test setup for my site - help me create the firs"
type textarea "*"
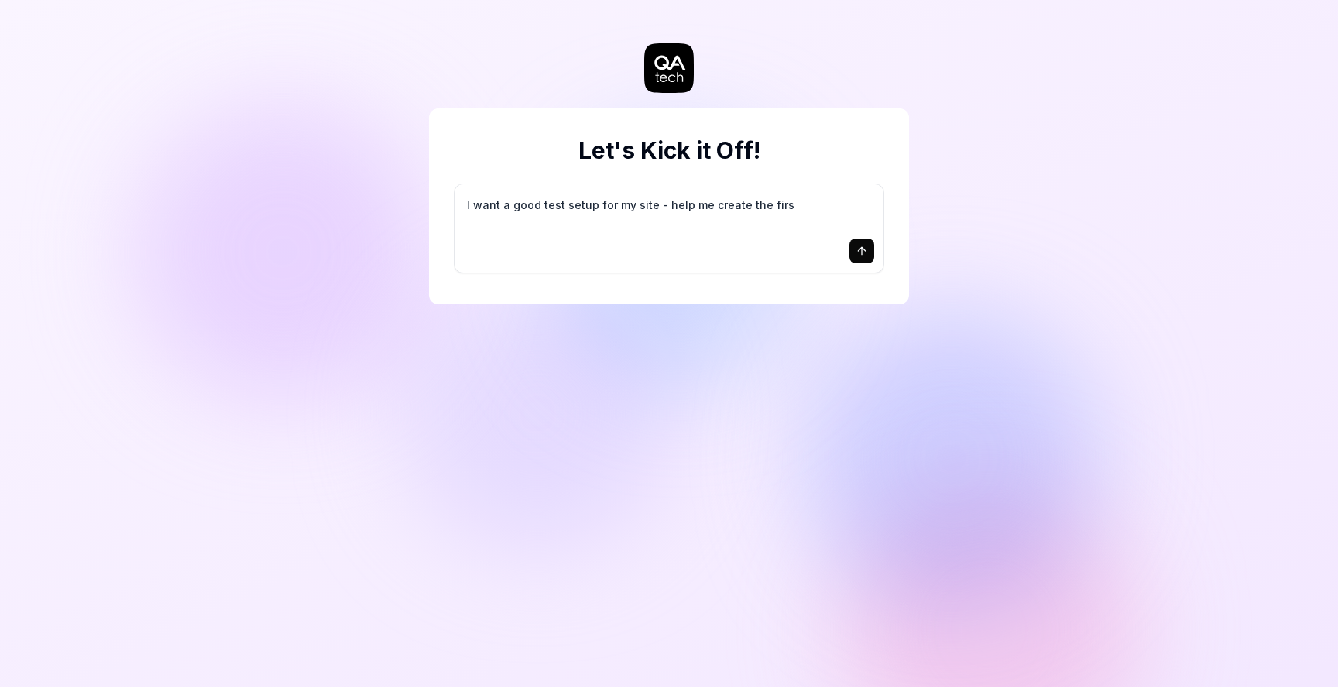
type textarea "I want a good test setup for my site - help me create the first"
type textarea "*"
type textarea "I want a good test setup for my site - help me create the first"
type textarea "*"
type textarea "I want a good test setup for my site - help me create the first 3"
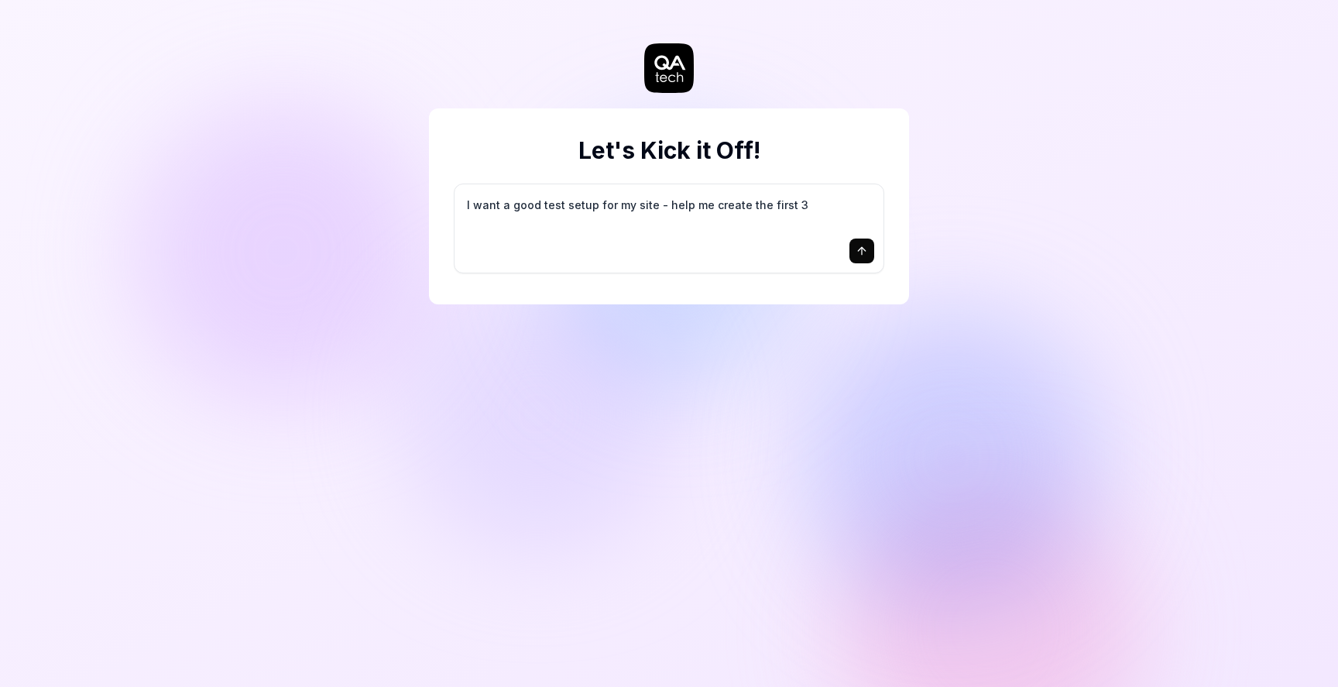
type textarea "*"
type textarea "I want a good test setup for my site - help me create the first 3-"
type textarea "*"
type textarea "I want a good test setup for my site - help me create the first 3-5"
type textarea "*"
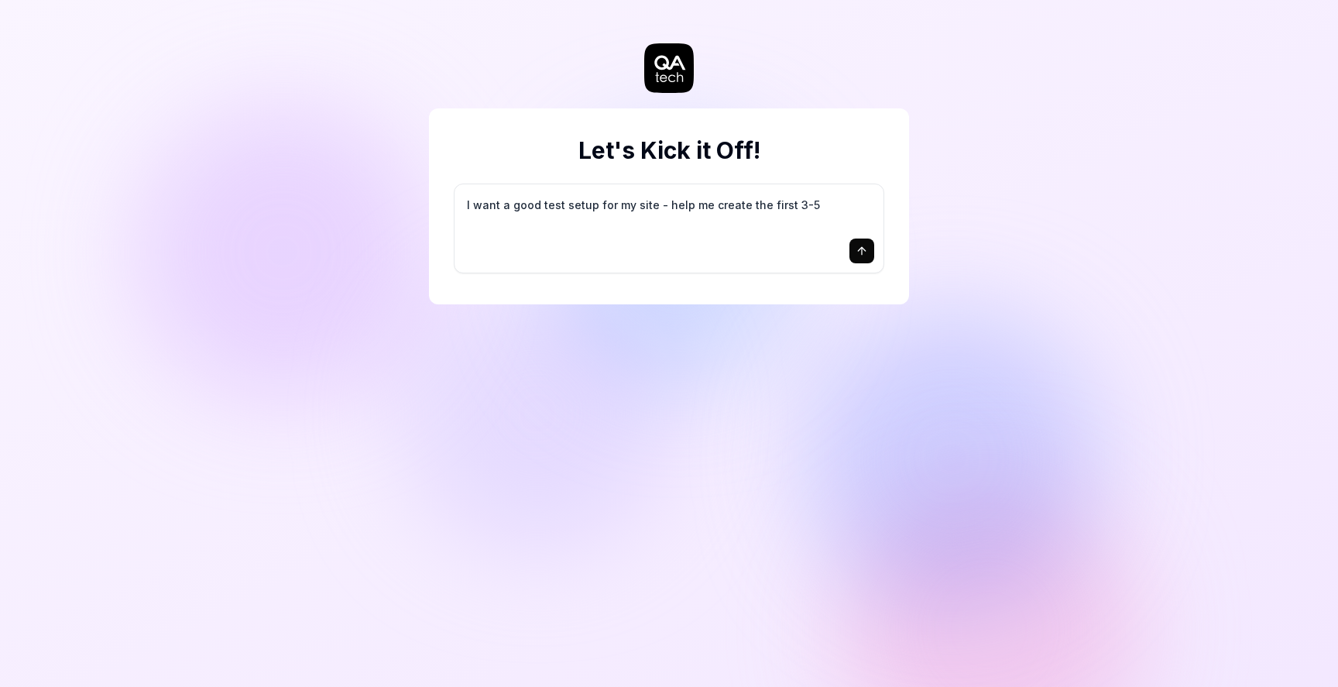
type textarea "I want a good test setup for my site - help me create the first 3-5"
type textarea "*"
type textarea "I want a good test setup for my site - help me create the first 3-5 t"
type textarea "*"
type textarea "I want a good test setup for my site - help me create the first 3-5 te"
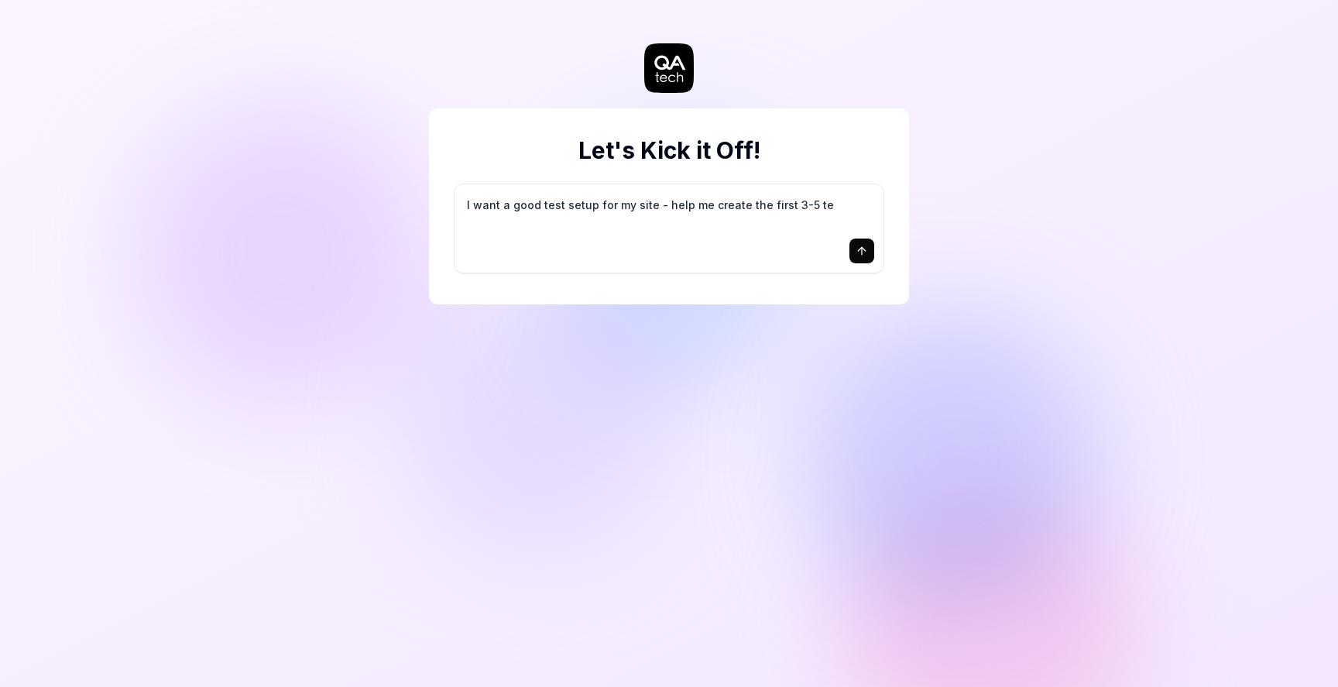
type textarea "*"
type textarea "I want a good test setup for my site - help me create the first 3-5 tes"
type textarea "*"
type textarea "I want a good test setup for my site - help me create the first 3-5 test"
type textarea "*"
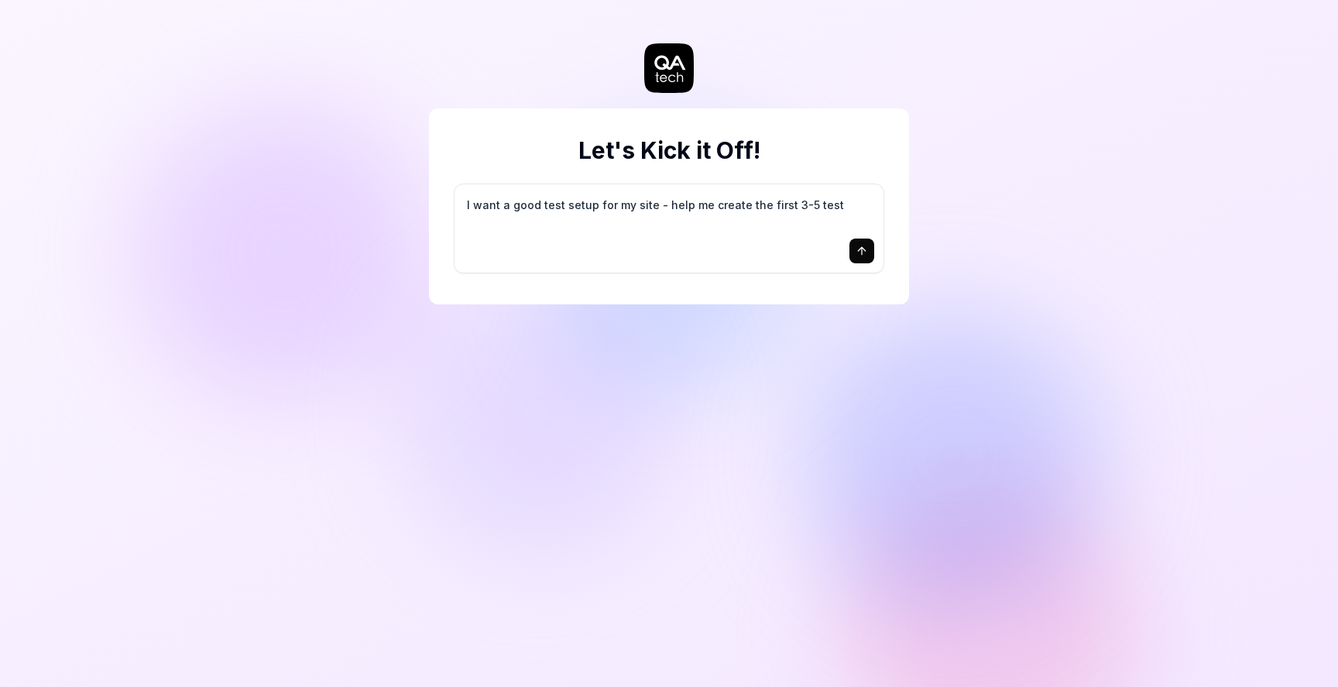
type textarea "I want a good test setup for my site - help me create the first 3-5 test"
type textarea "*"
type textarea "I want a good test setup for my site - help me create the first 3-5 test c"
type textarea "*"
type textarea "I want a good test setup for my site - help me create the first 3-5 test ca"
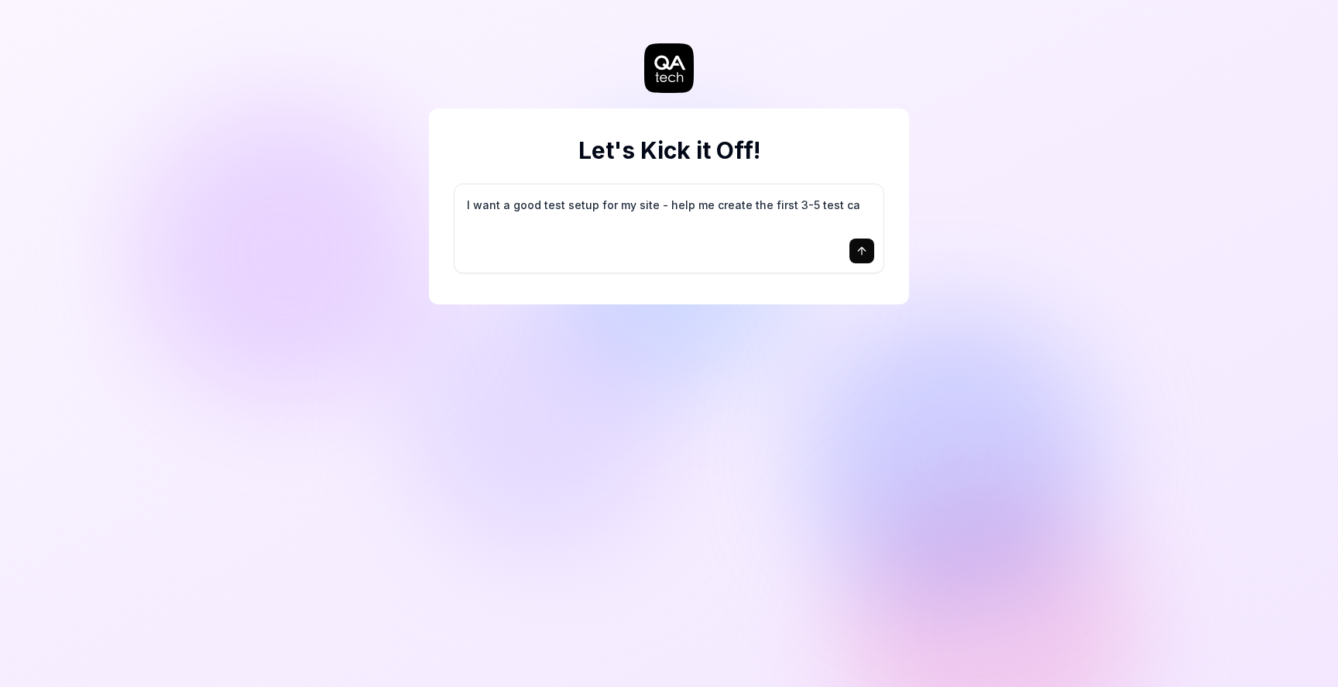
type textarea "*"
type textarea "I want a good test setup for my site - help me create the first 3-5 test cas"
type textarea "*"
type textarea "I want a good test setup for my site - help me create the first 3-5 test case"
type textarea "*"
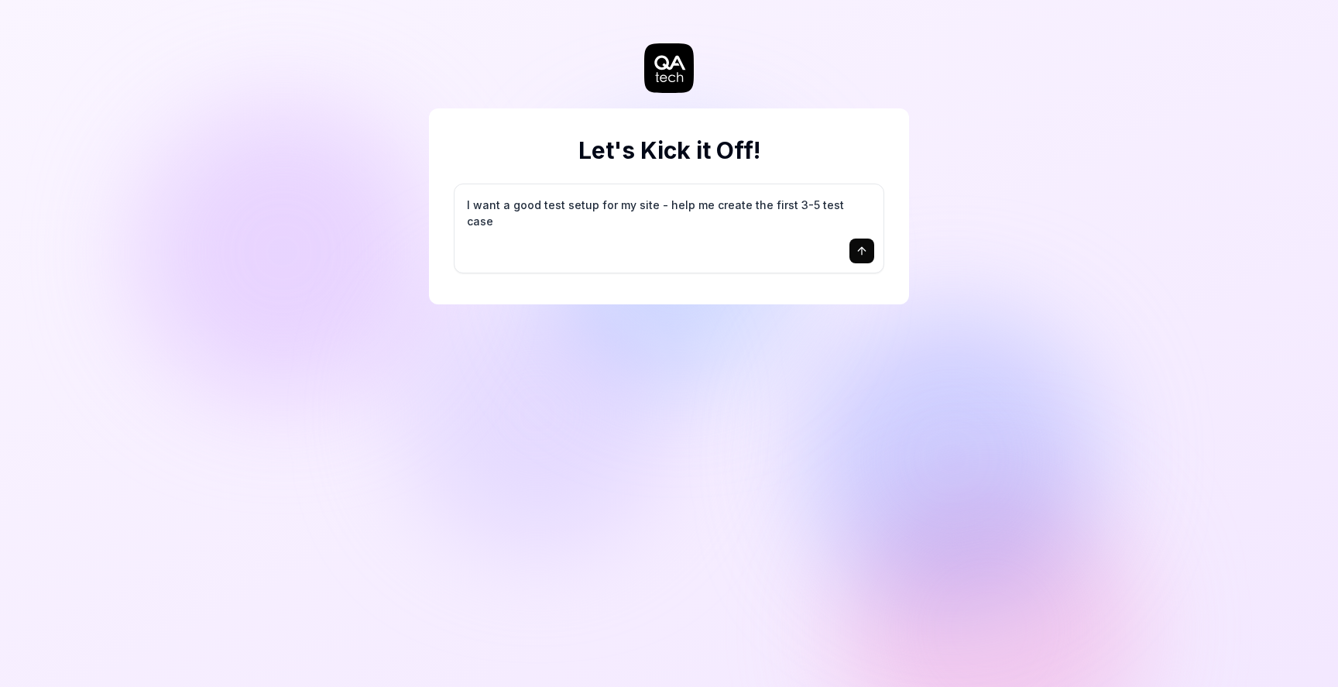
type textarea "I want a good test setup for my site - help me create the first 3-5 test cases"
click at [860, 250] on icon "submit" at bounding box center [862, 251] width 12 height 12
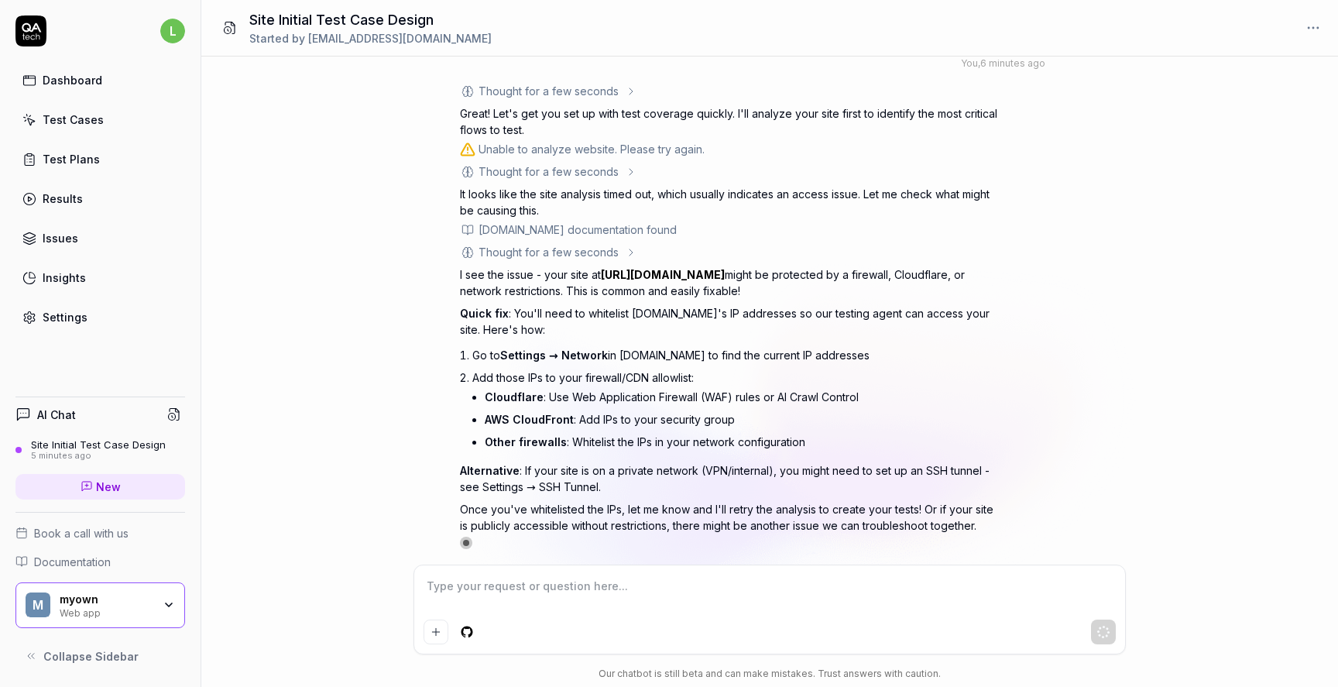
scroll to position [53, 0]
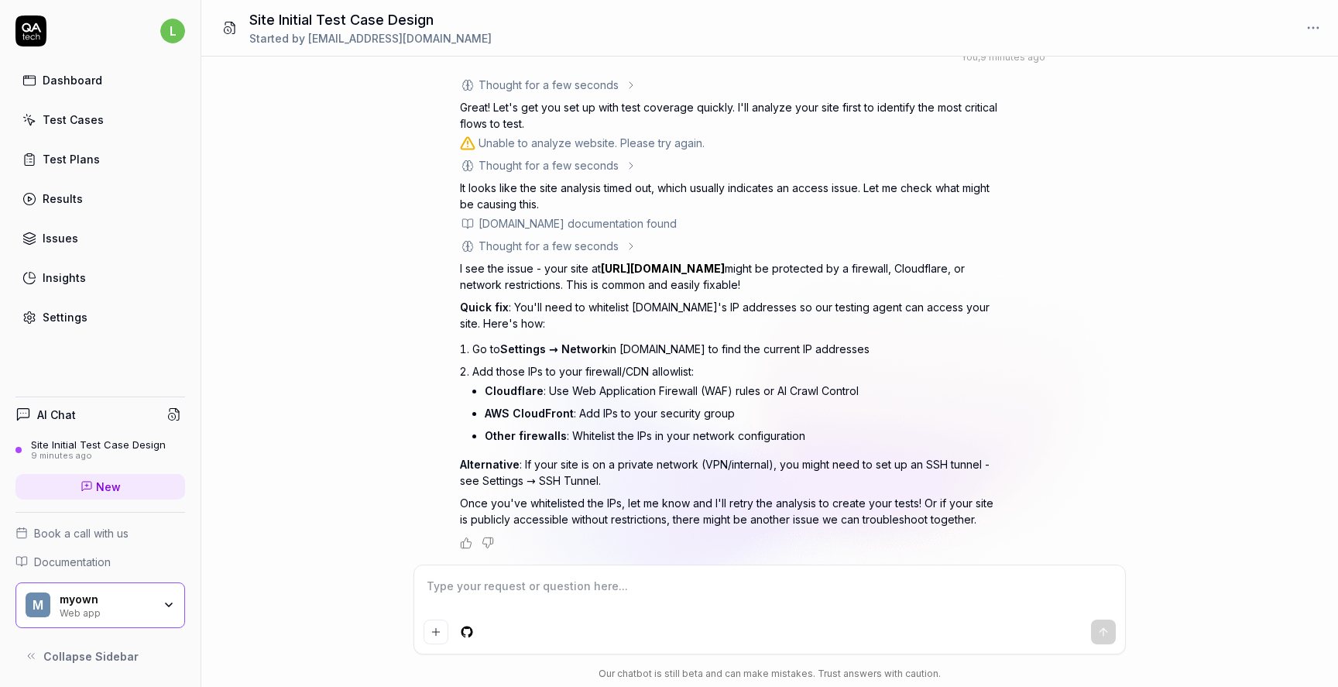
type textarea "*"
drag, startPoint x: 340, startPoint y: 508, endPoint x: 421, endPoint y: 475, distance: 87.2
click at [340, 508] on div "I want a good test setup for my site - help me create the first 3-5 test cases …" at bounding box center [769, 311] width 1137 height 508
